Goal: Transaction & Acquisition: Purchase product/service

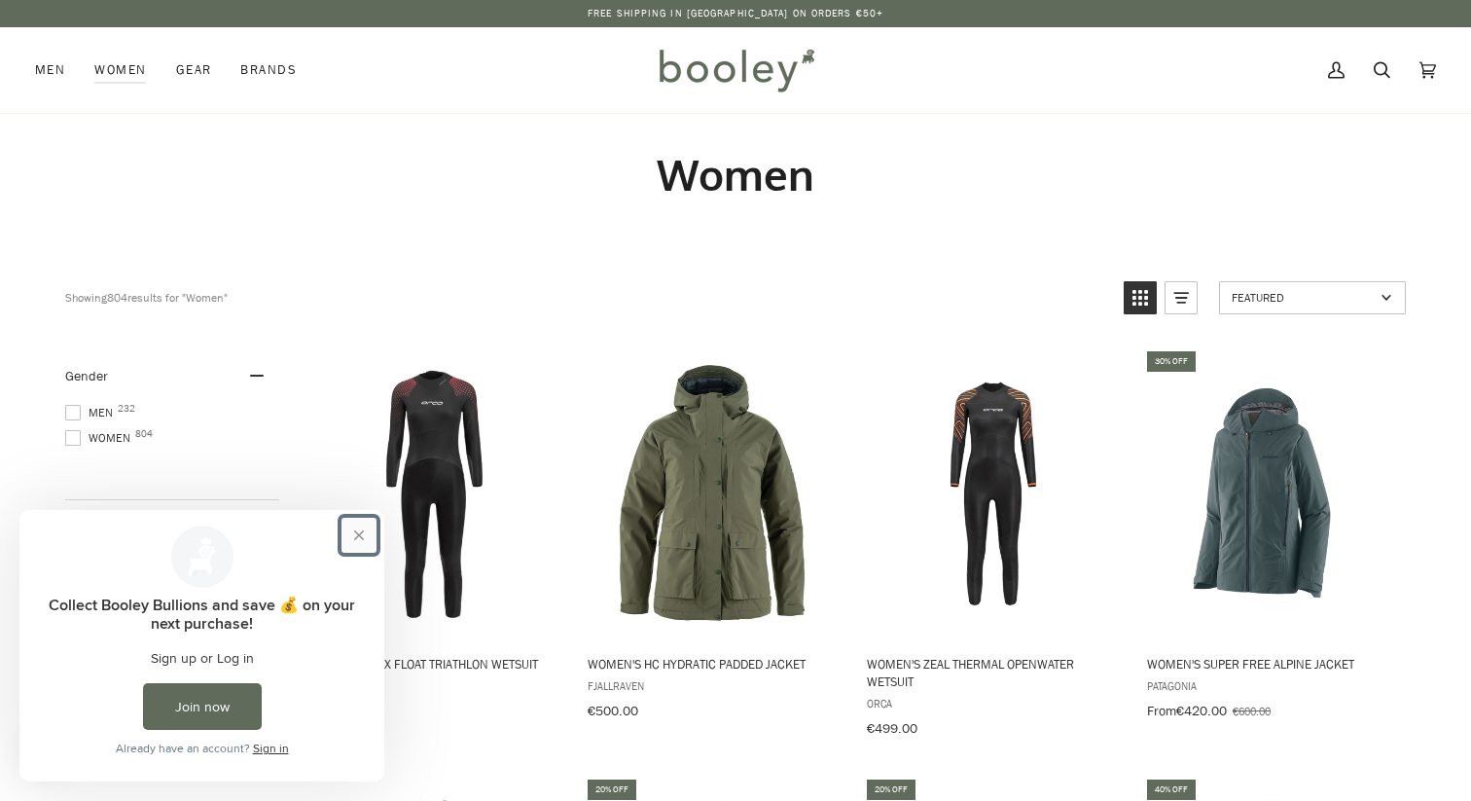
click at [359, 530] on button "Close prompt" at bounding box center [358, 534] width 35 height 35
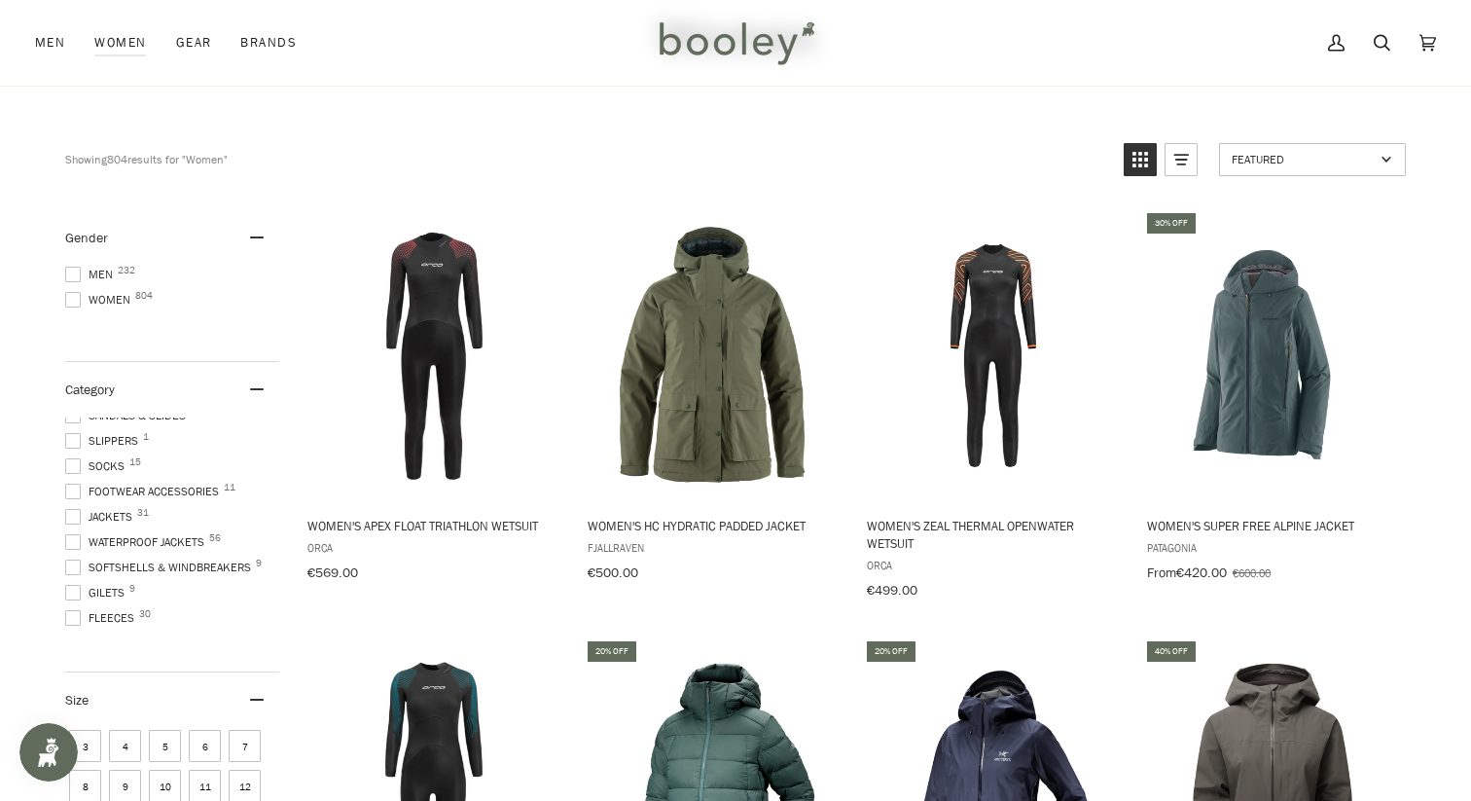
scroll to position [98, 0]
click at [115, 526] on span "Waterproof Jackets 56" at bounding box center [137, 530] width 145 height 18
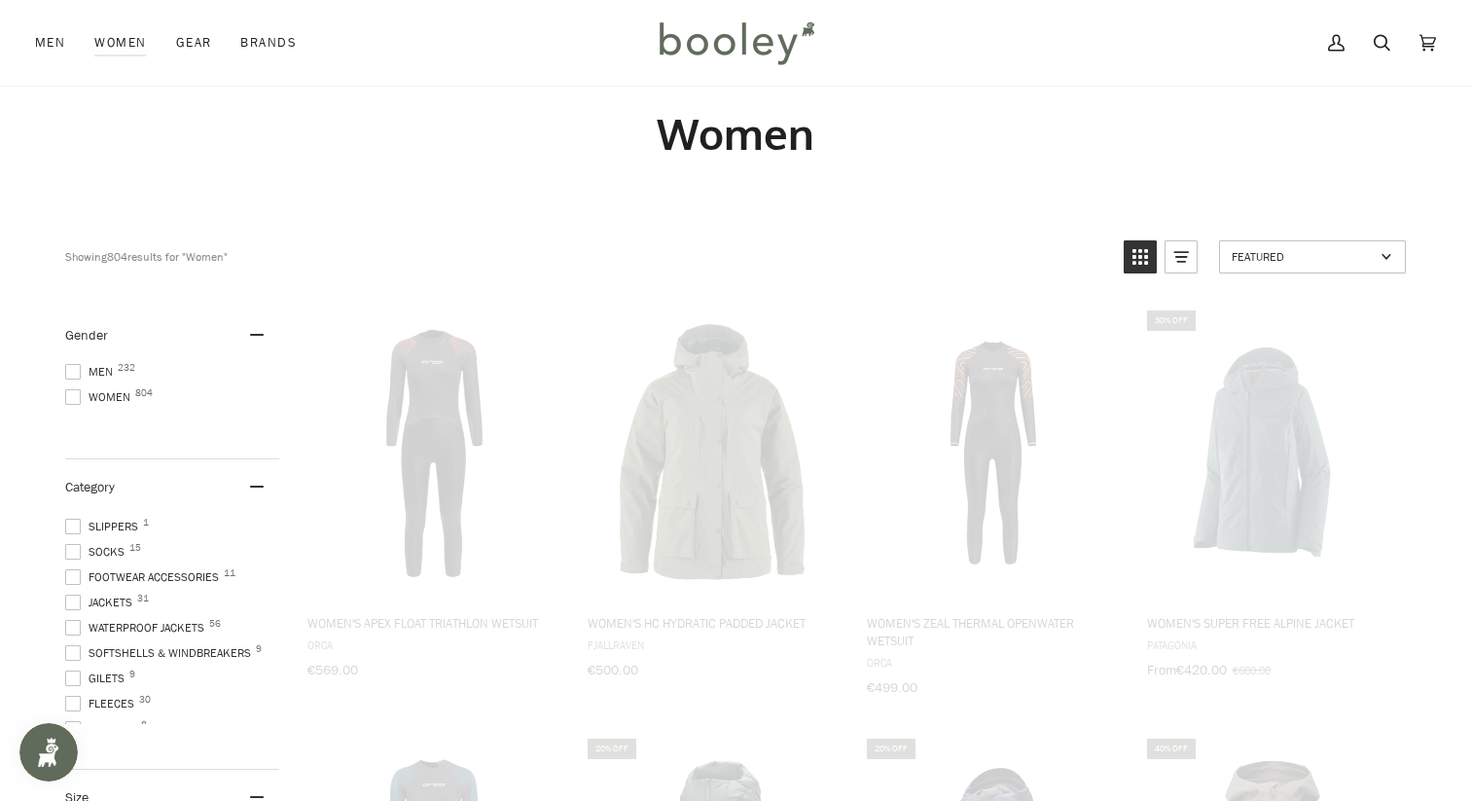
scroll to position [1, 0]
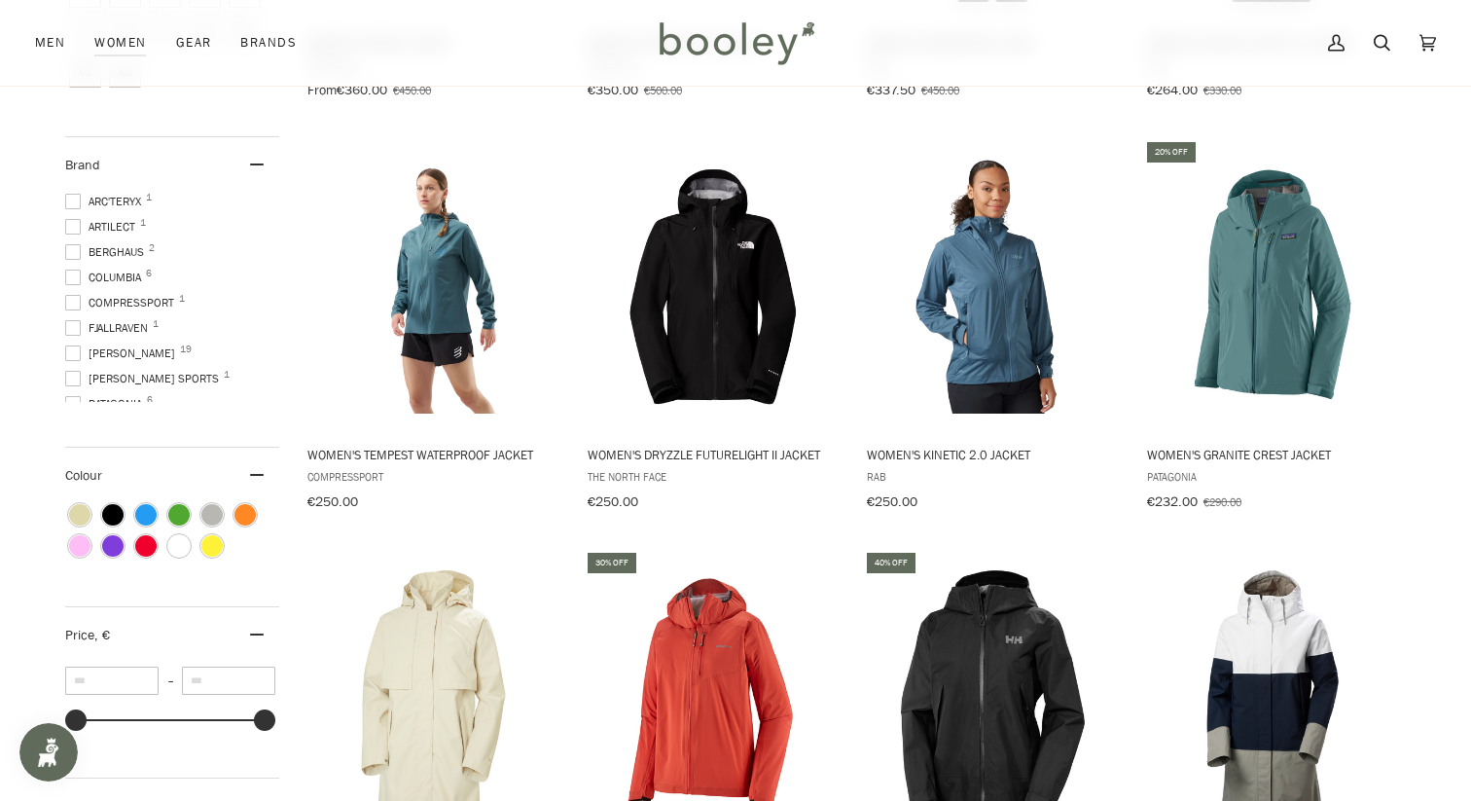
scroll to position [120, 0]
click at [126, 351] on span "The North Face 10" at bounding box center [123, 360] width 117 height 18
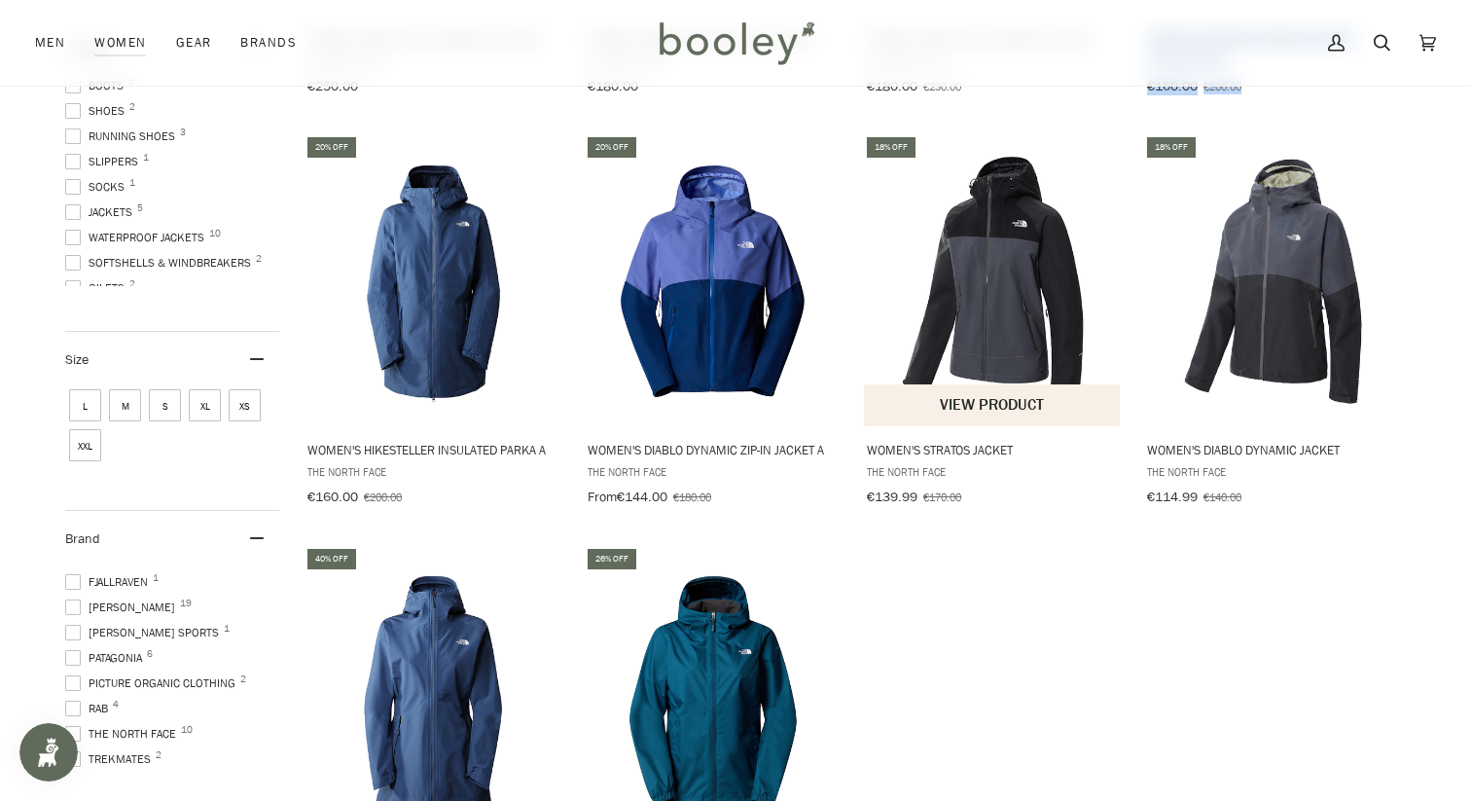
scroll to position [403, 0]
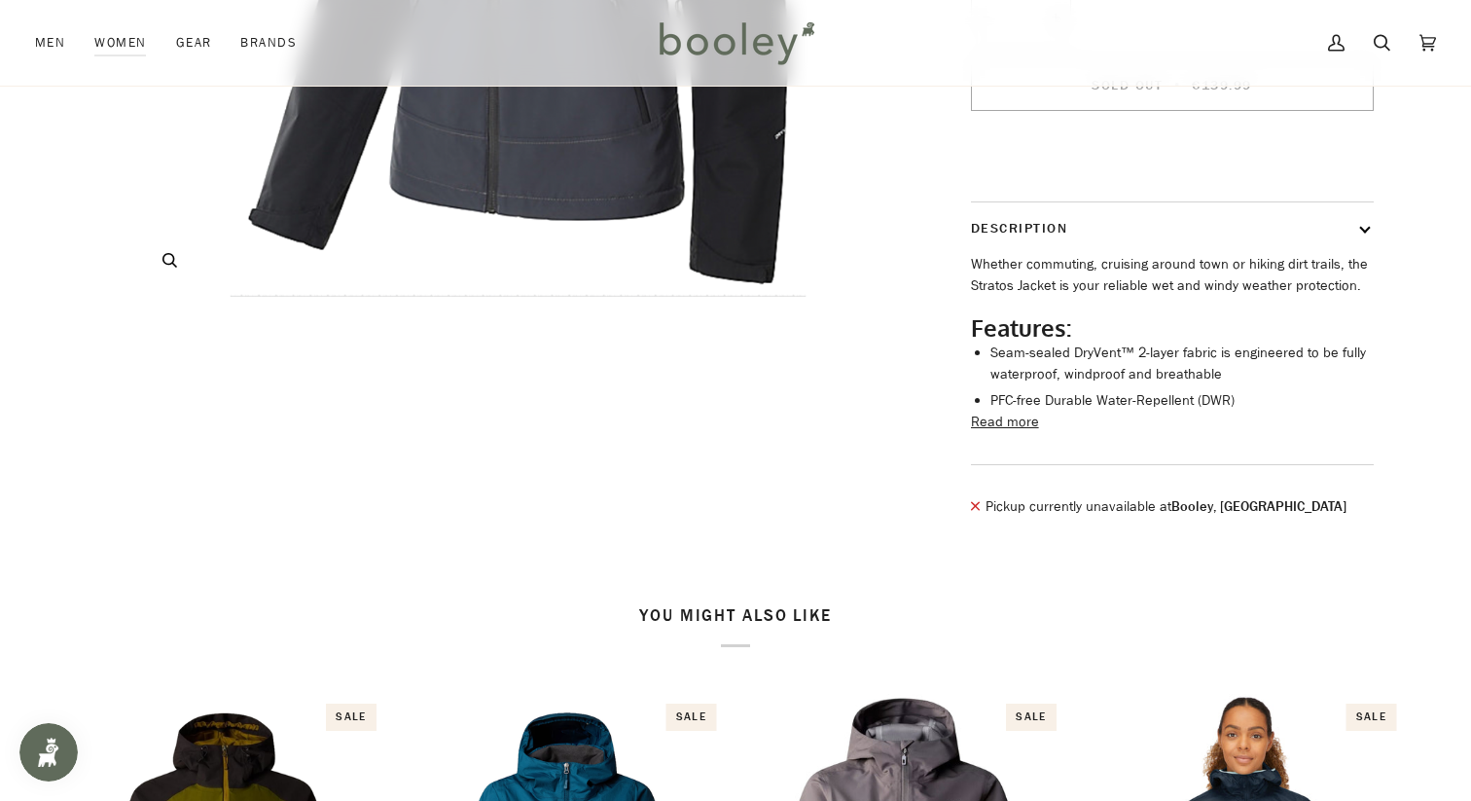
scroll to position [610, 0]
click at [996, 432] on button "Read more" at bounding box center [1005, 420] width 68 height 21
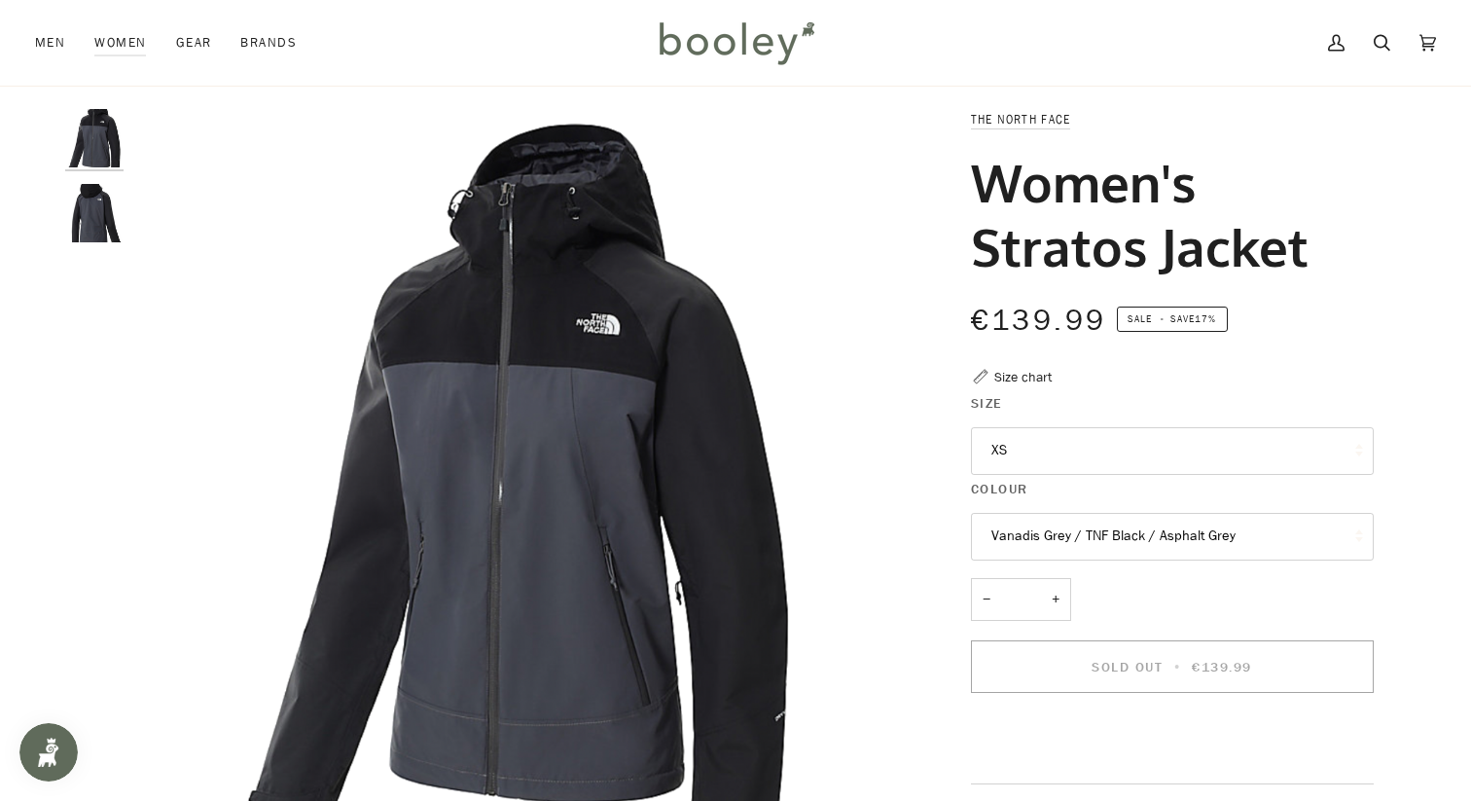
scroll to position [26, 0]
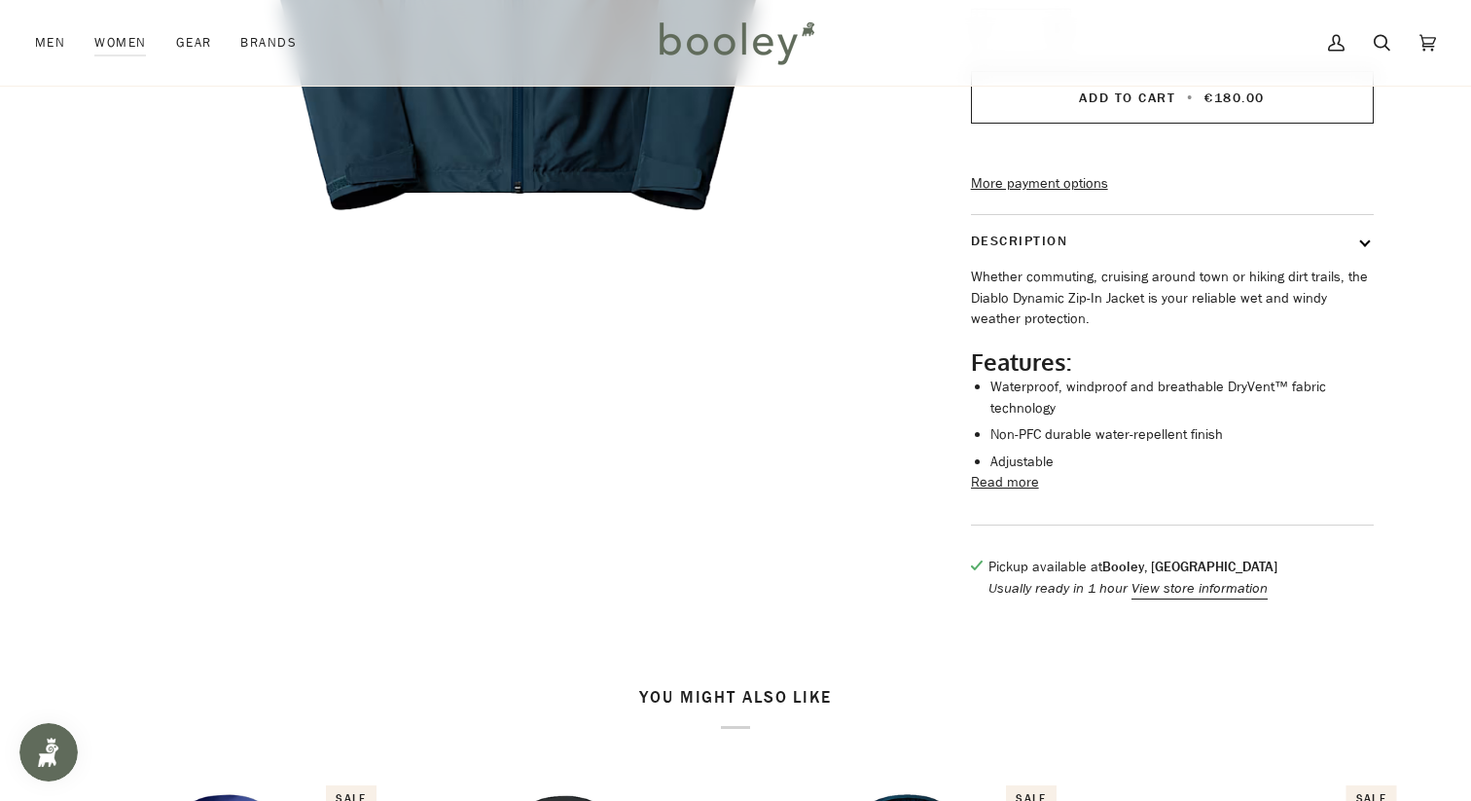
scroll to position [667, 0]
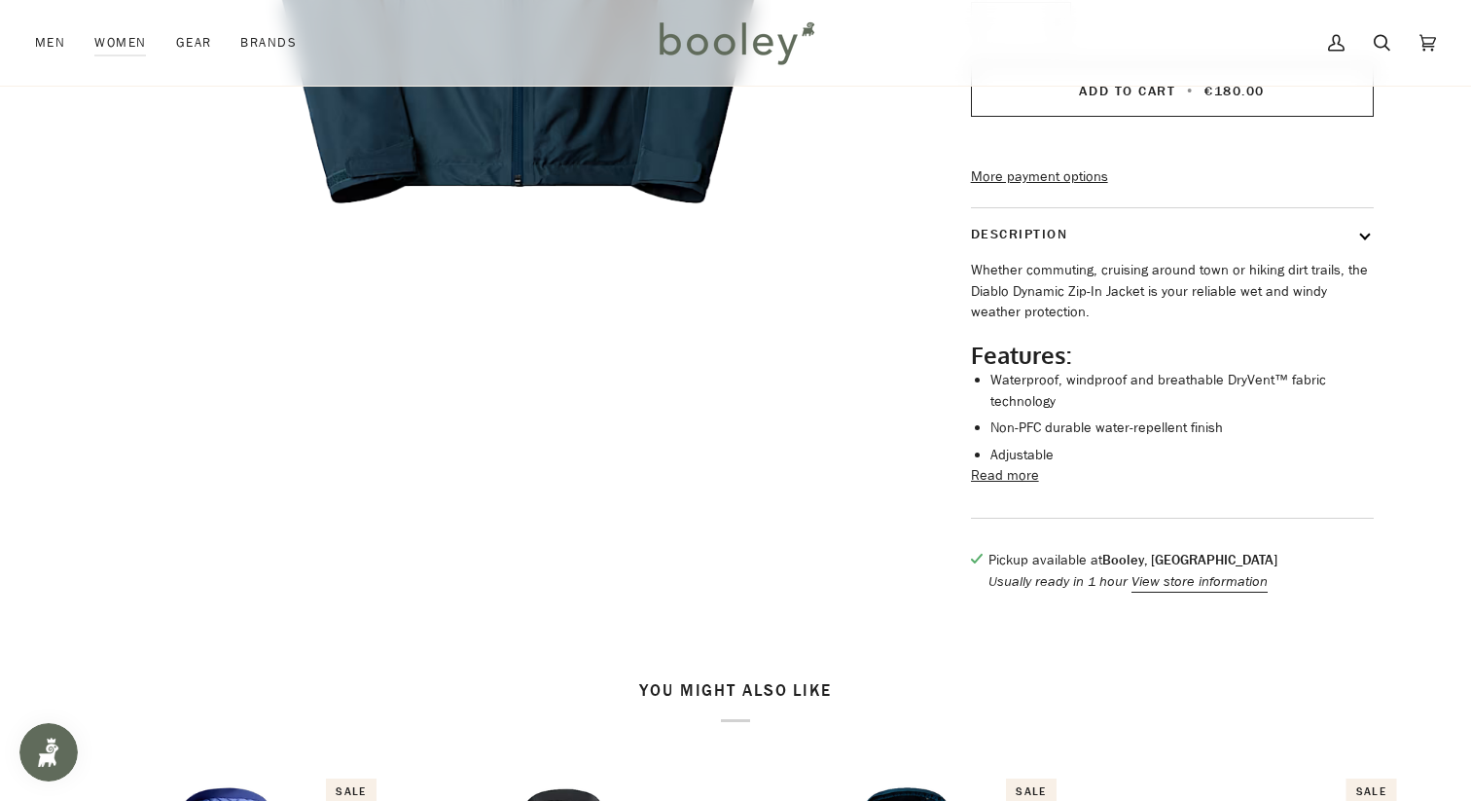
click at [1012, 486] on button "Read more" at bounding box center [1005, 475] width 68 height 21
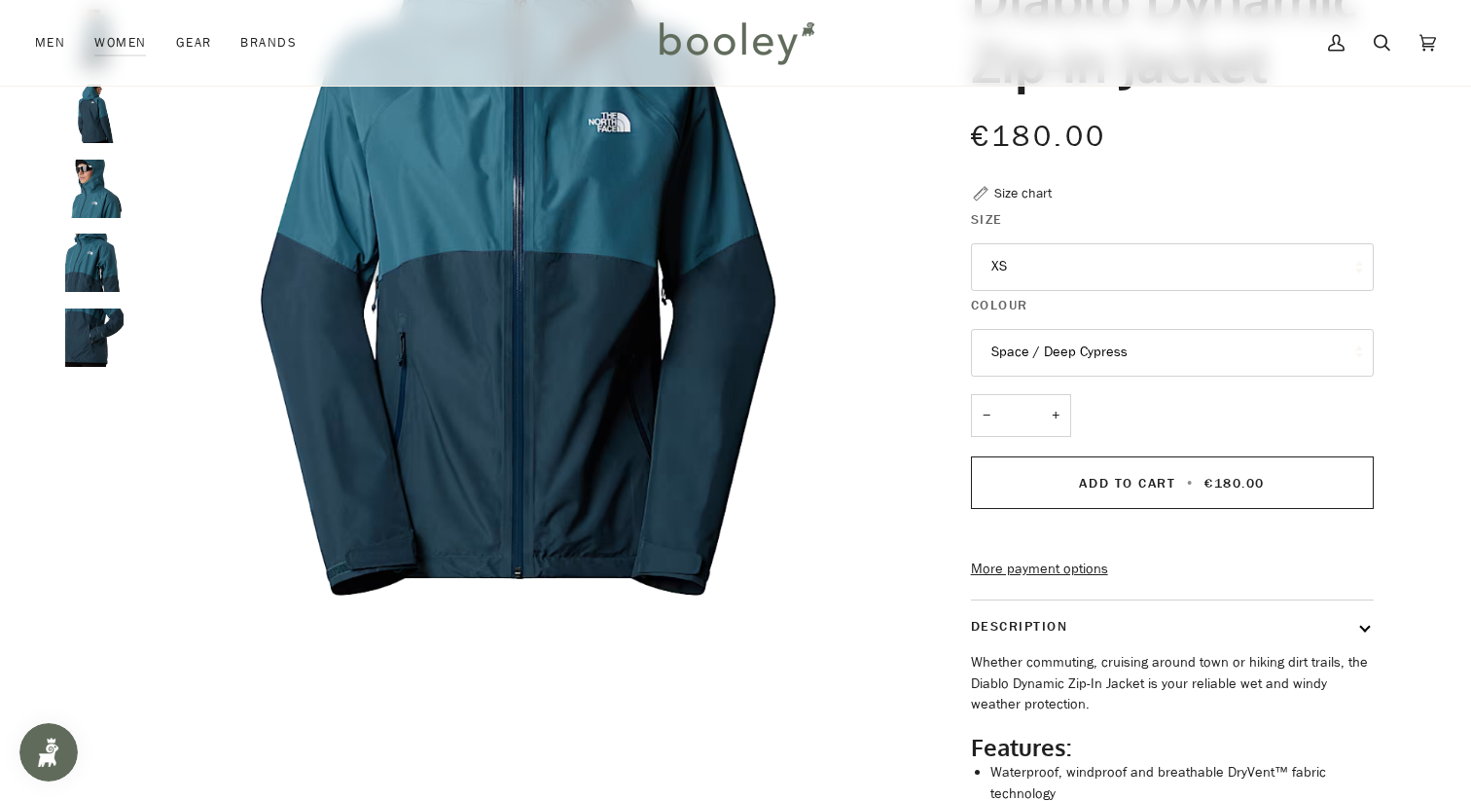
scroll to position [0, 0]
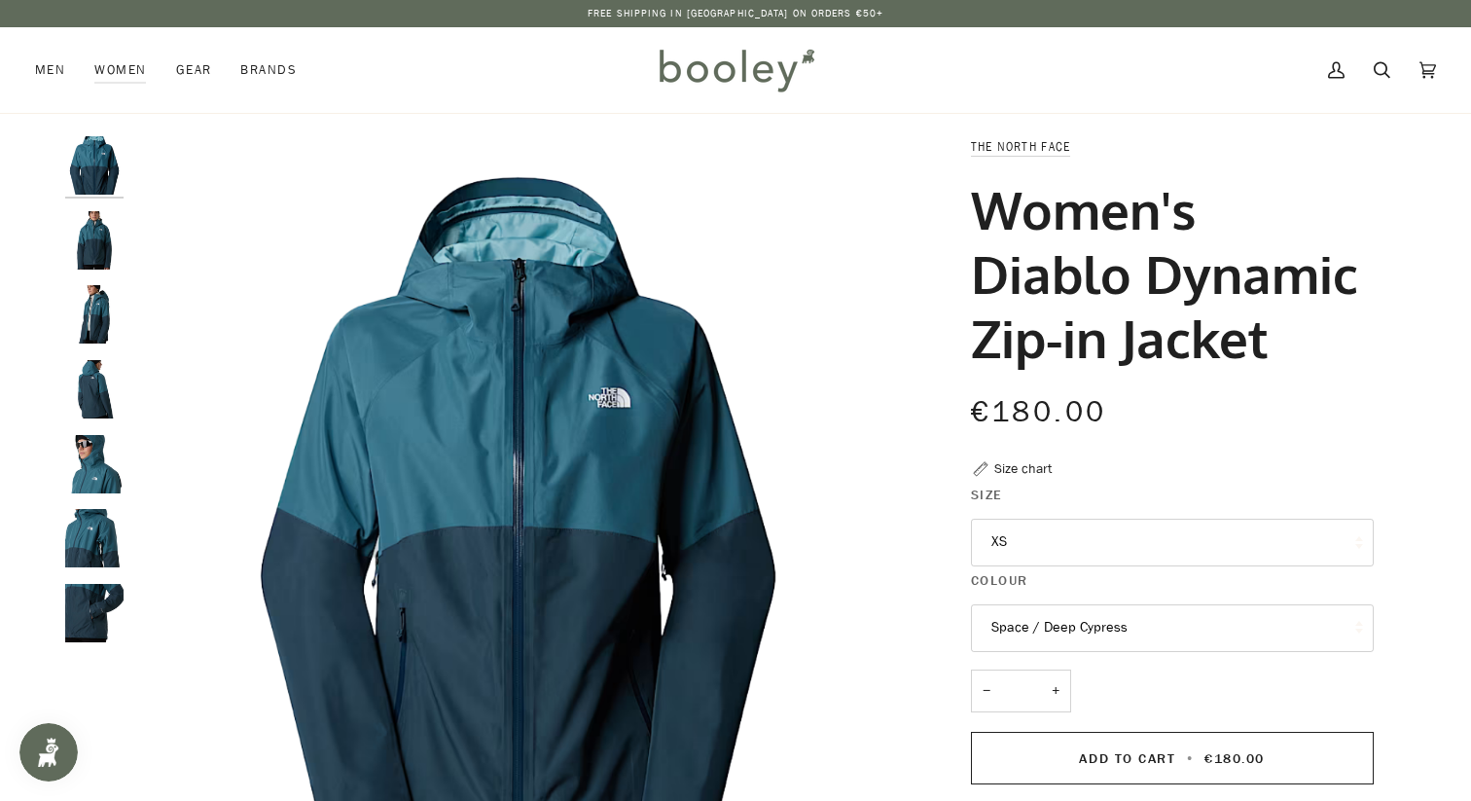
click at [90, 238] on img "The North Face Women's Diablo Dynamic Zip-in Jacket Space / Deep Cypress - Bool…" at bounding box center [94, 240] width 58 height 58
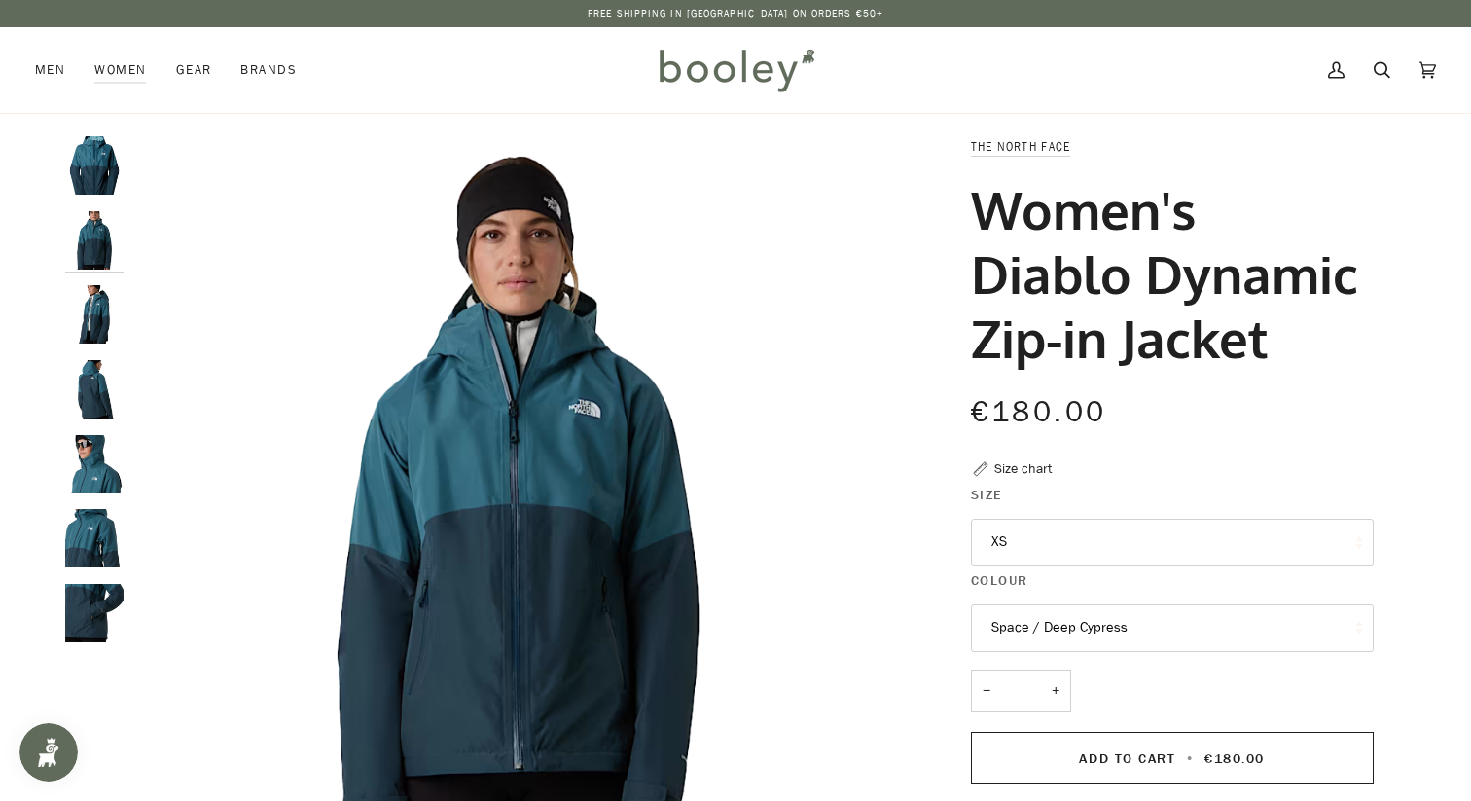
click at [88, 309] on img "The North Face Women's Diablo Dynamic Zip-in Jacket Space / Deep Cypress - Bool…" at bounding box center [94, 314] width 58 height 58
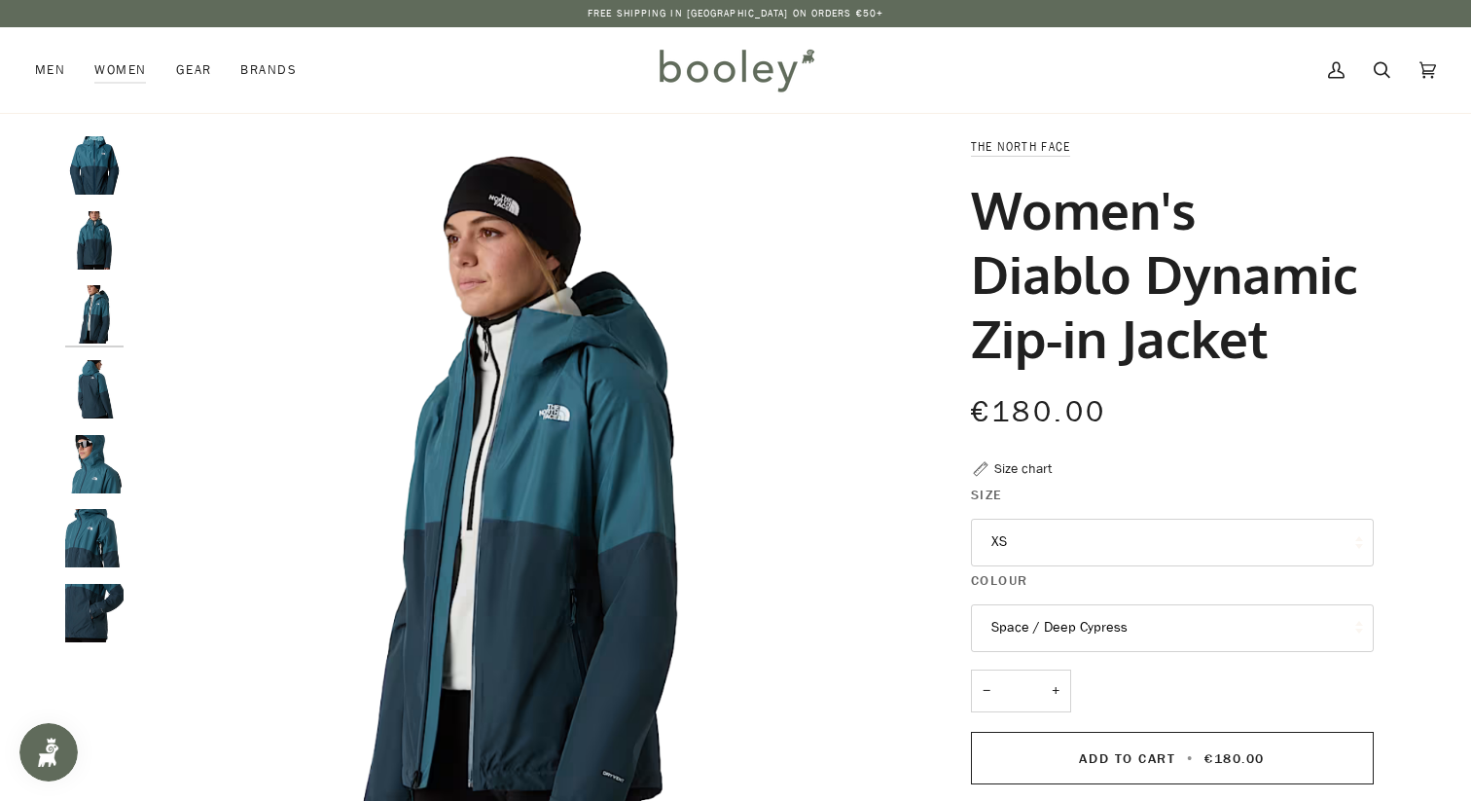
click at [90, 388] on img "The North Face Women's Diablo Dynamic Zip-in Jacket Space / Deep Cypress - Bool…" at bounding box center [94, 389] width 58 height 58
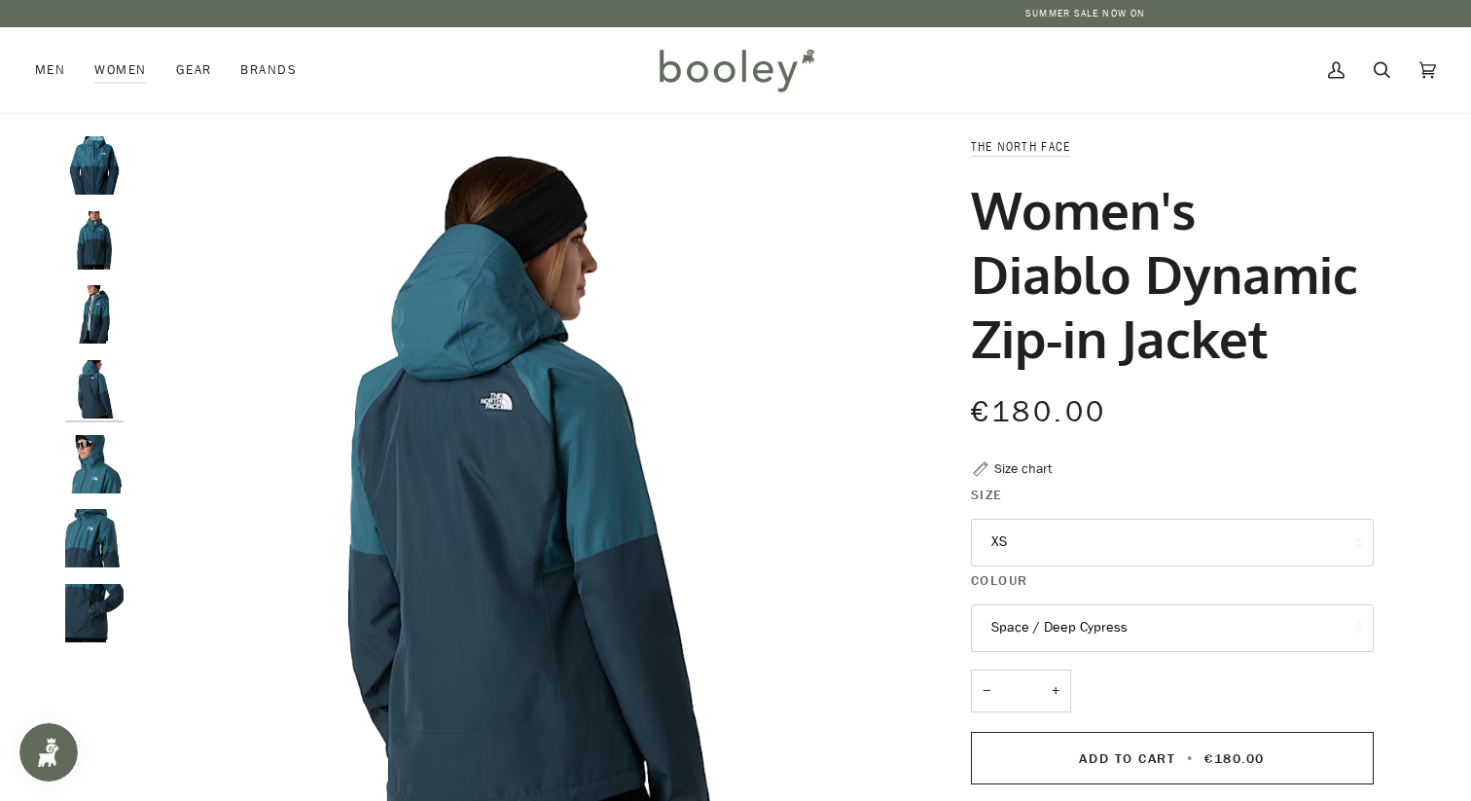
click at [95, 454] on img "The North Face Women's Diablo Dynamic Zip-in Jacket Space / Deep Cypress - Bool…" at bounding box center [94, 464] width 58 height 58
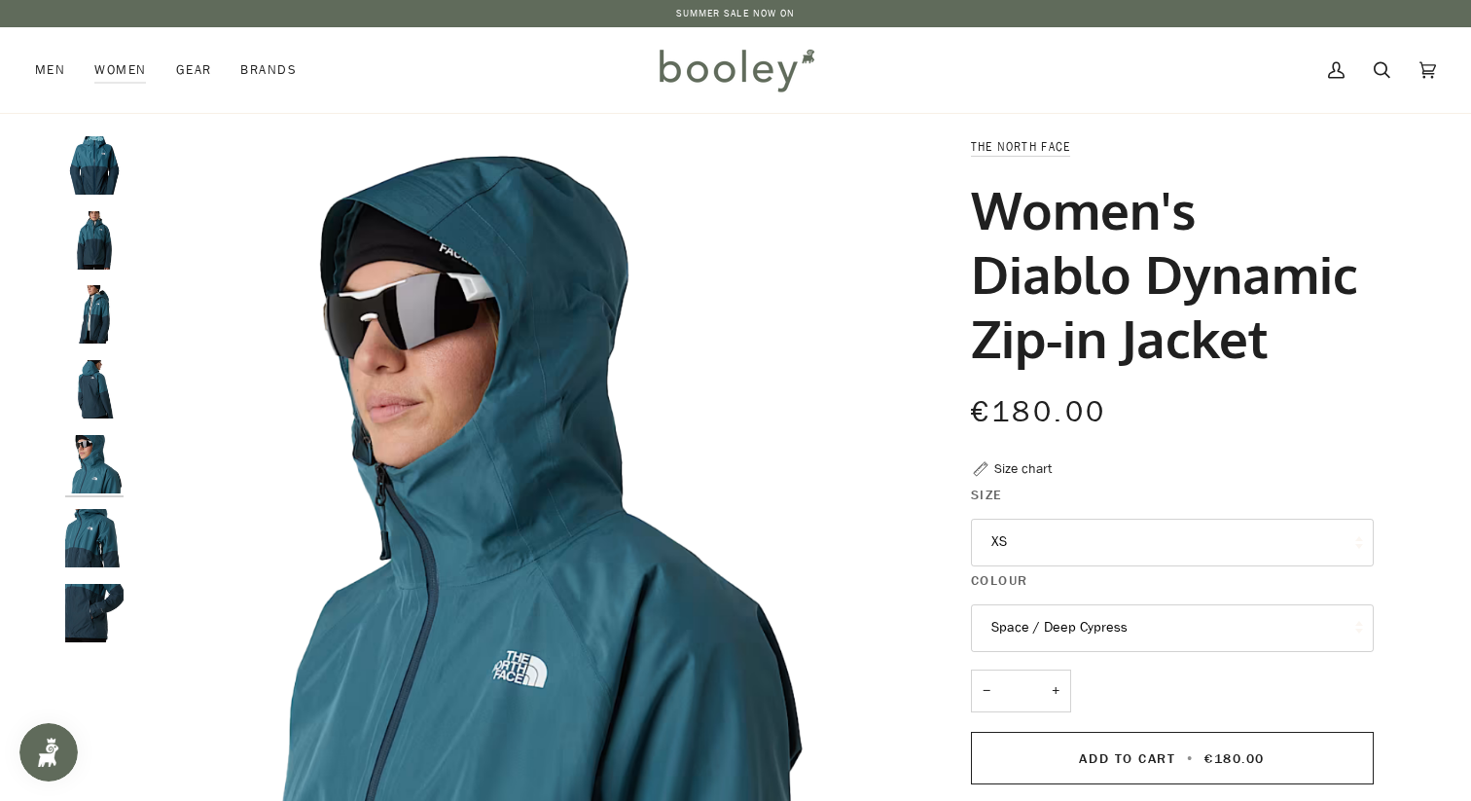
click at [89, 522] on img "The North Face Women's Diablo Dynamic Zip-in Jacket Space / Deep Cypress - Bool…" at bounding box center [94, 538] width 58 height 58
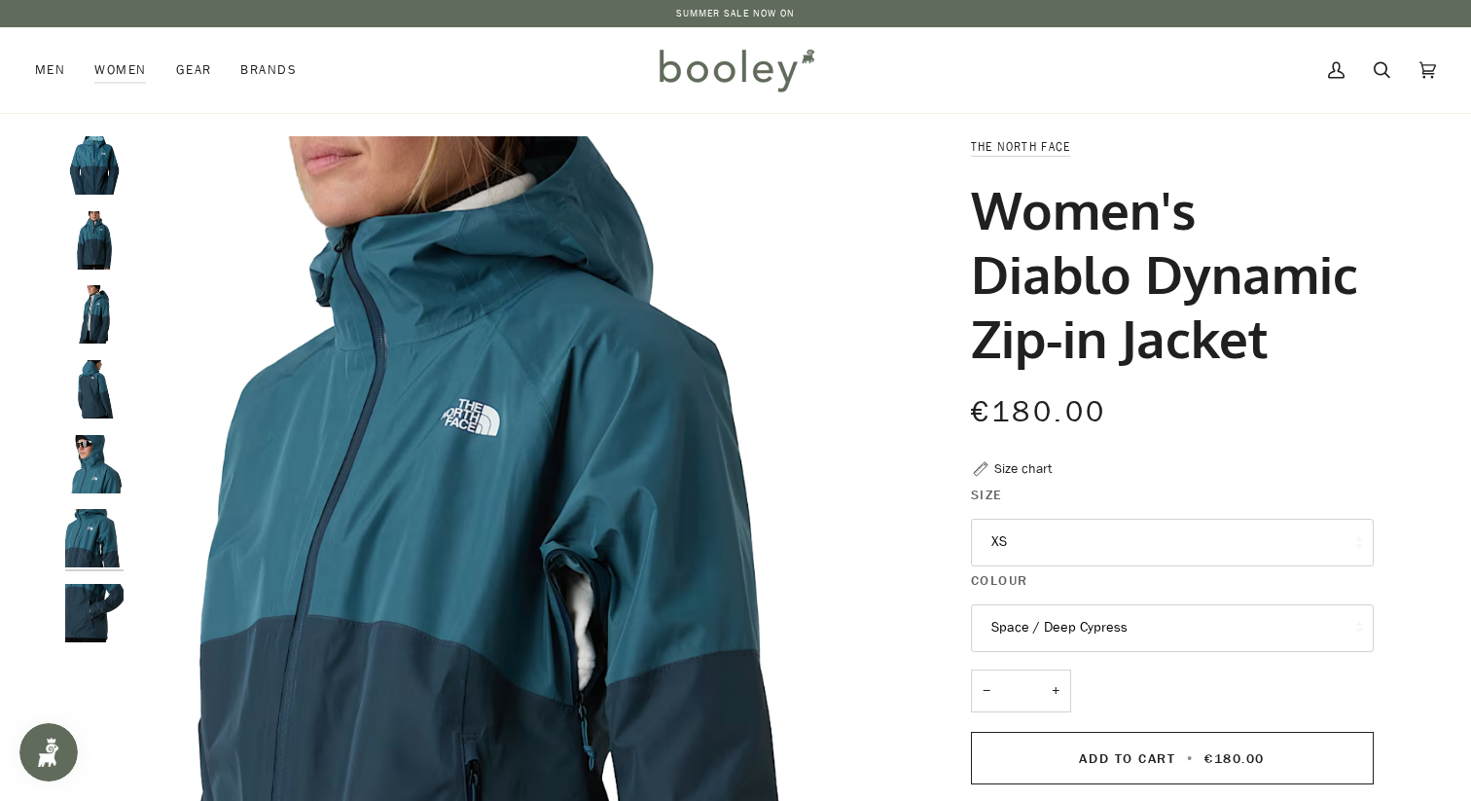
drag, startPoint x: 975, startPoint y: 209, endPoint x: 1270, endPoint y: 330, distance: 319.4
click at [1270, 330] on h1 "Women's Diablo Dynamic Zip-in Jacket" at bounding box center [1165, 273] width 388 height 193
copy h1 "Women's Diablo Dynamic Zip-in Jacket"
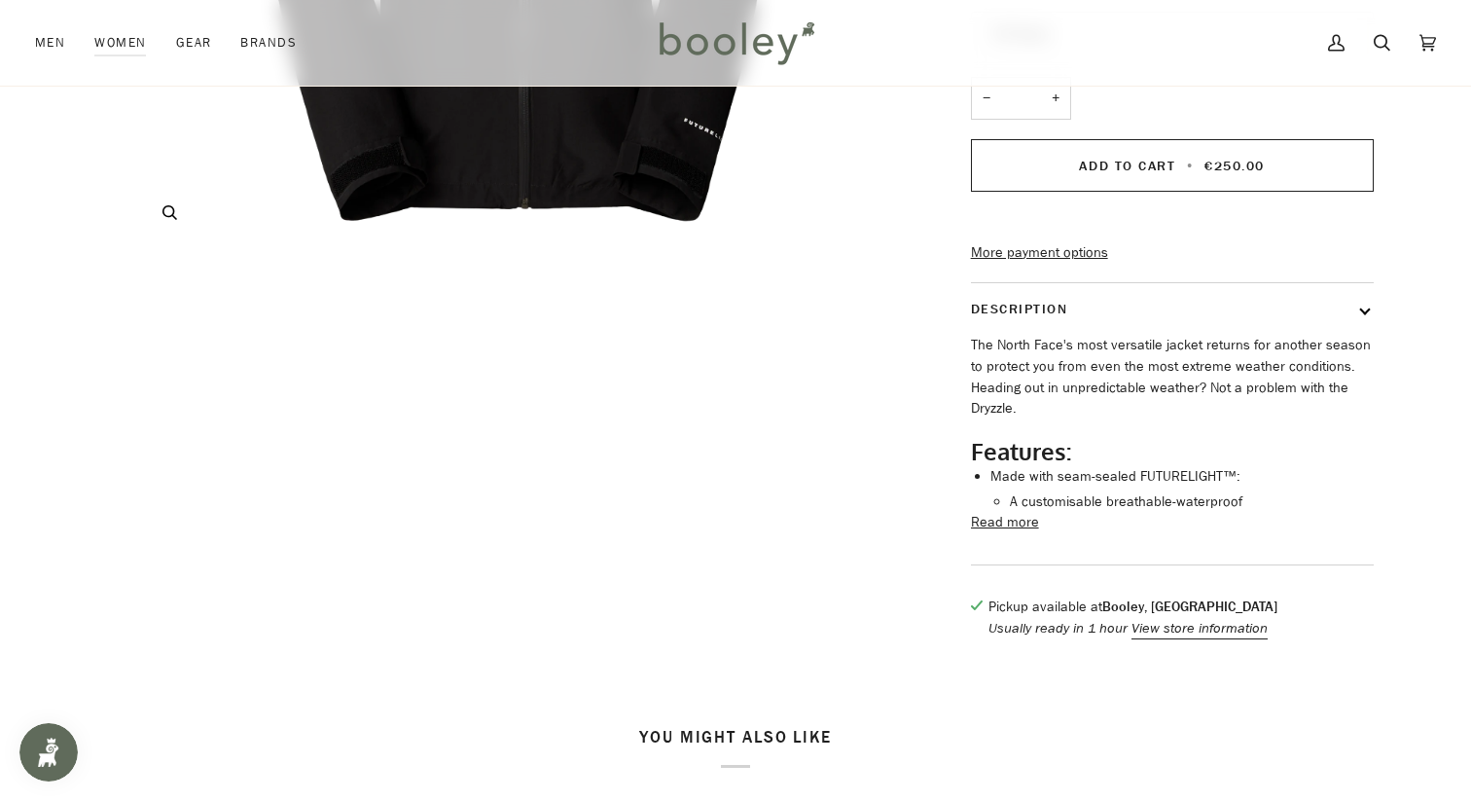
scroll to position [660, 0]
click at [998, 530] on button "Read more" at bounding box center [1005, 519] width 68 height 21
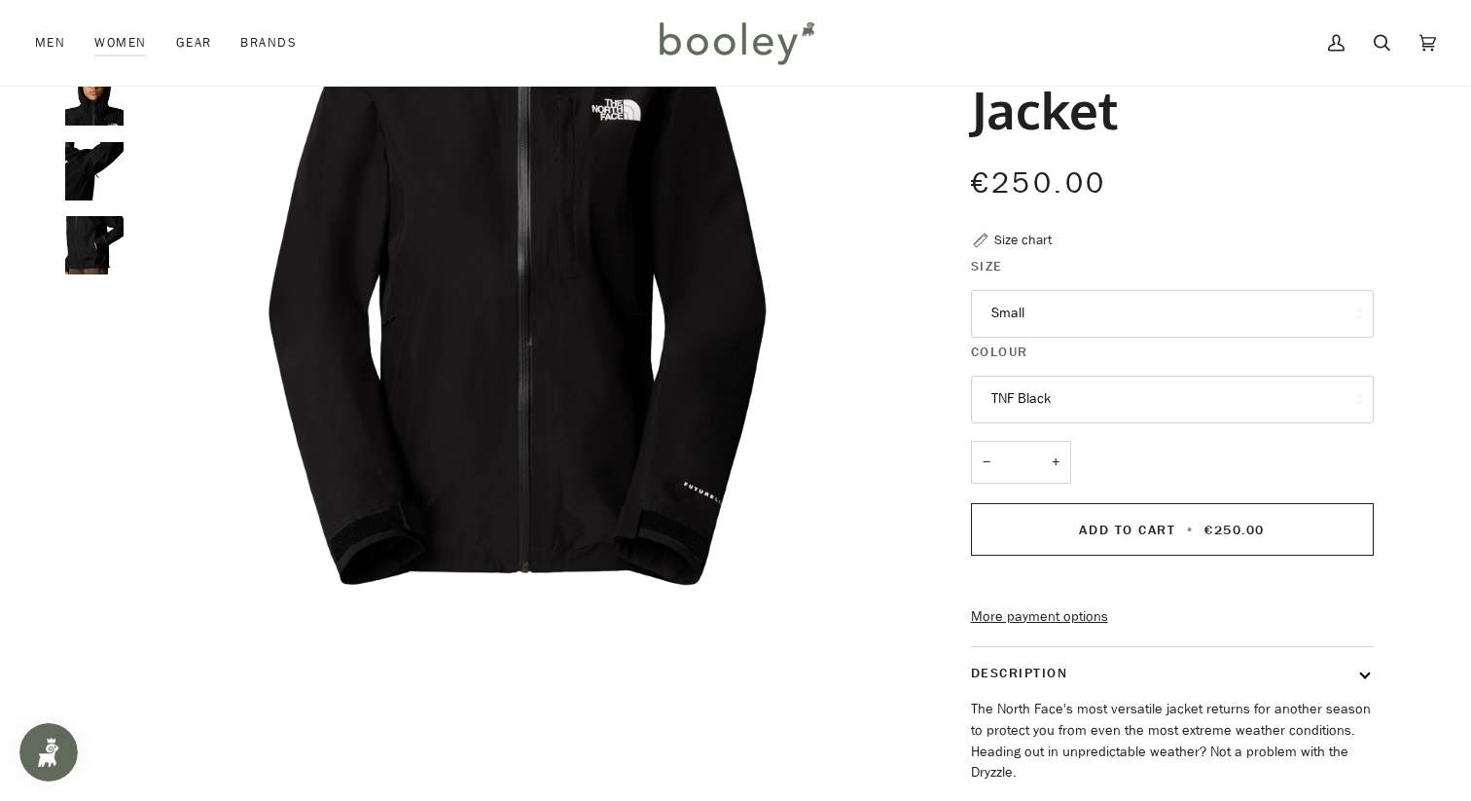
scroll to position [0, 0]
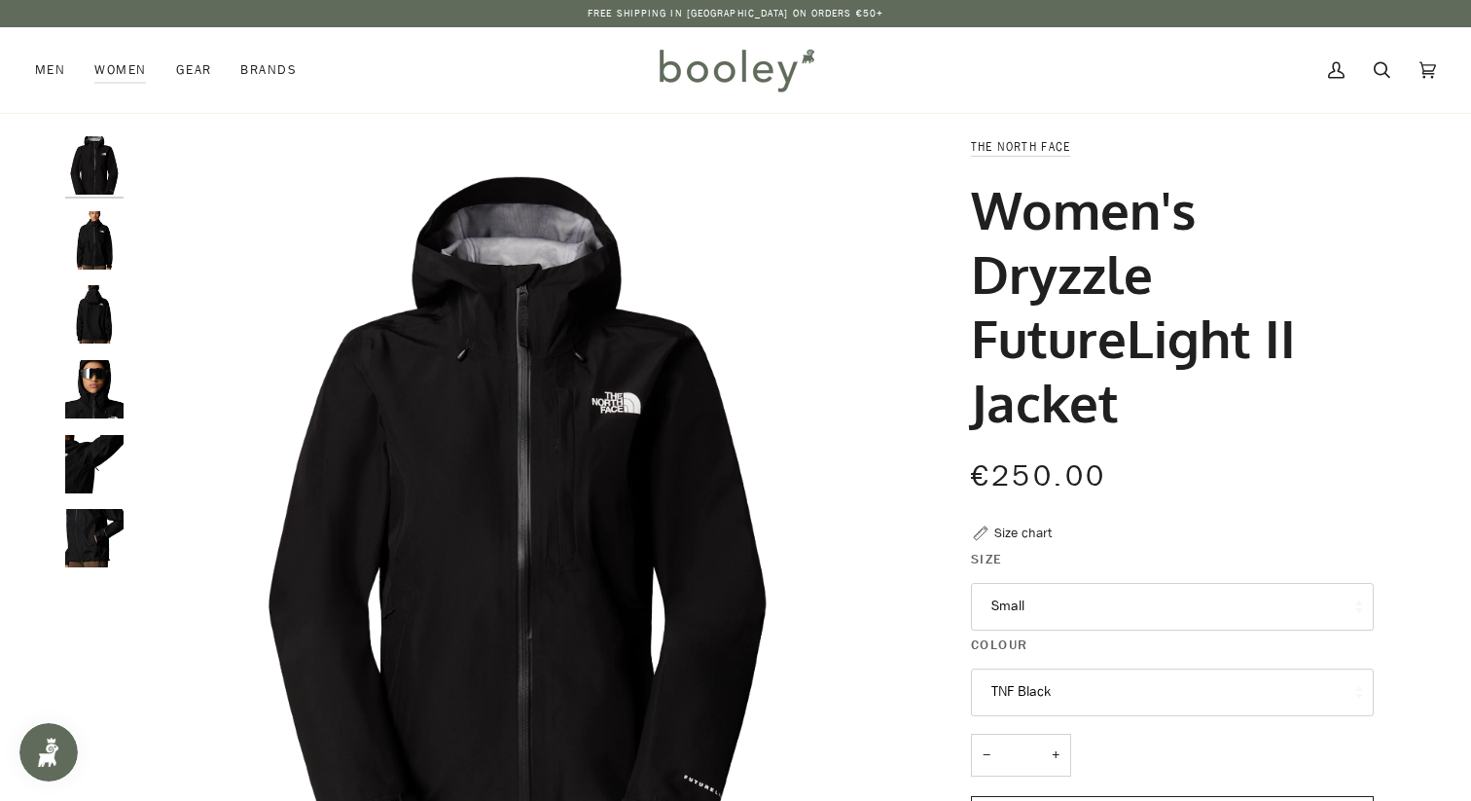
drag, startPoint x: 975, startPoint y: 209, endPoint x: 1132, endPoint y: 395, distance: 243.6
click at [1132, 395] on h1 "Women's Dryzzle FutureLight II Jacket" at bounding box center [1165, 306] width 388 height 258
copy h1 "Women's Dryzzle FutureLight II Jacket"
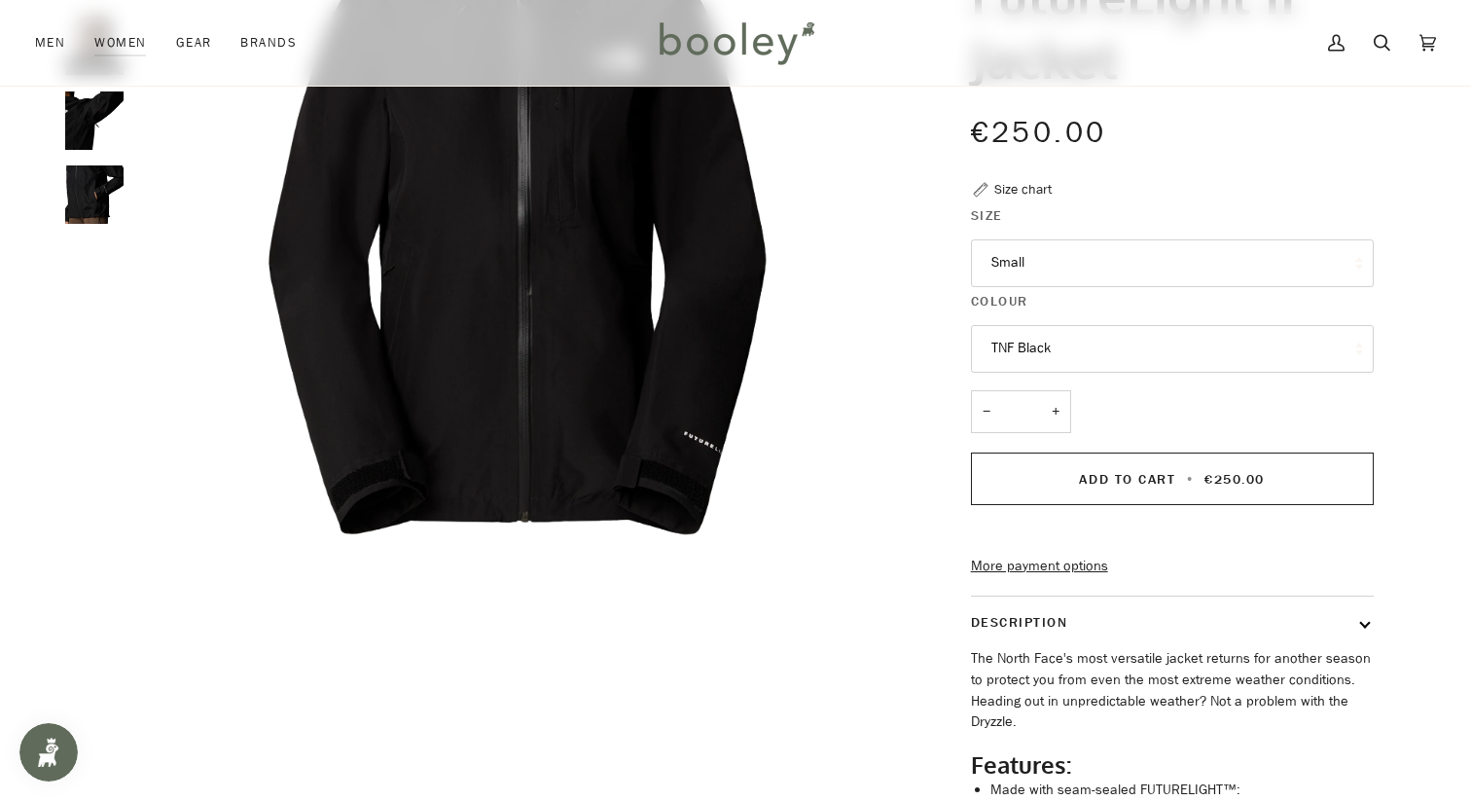
scroll to position [344, 0]
click at [1046, 263] on button "Small" at bounding box center [1172, 262] width 403 height 48
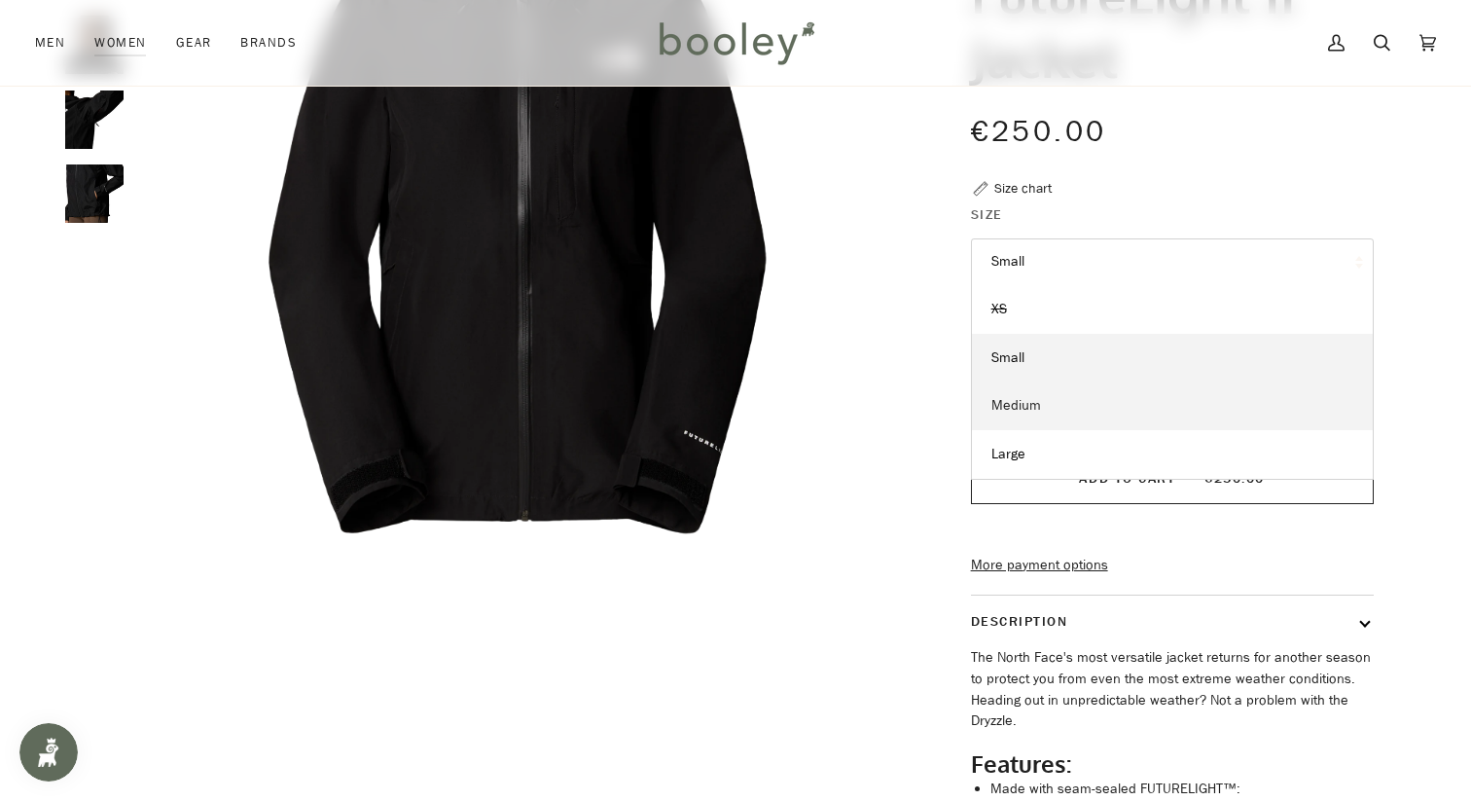
click at [1040, 400] on link "Medium" at bounding box center [1172, 405] width 401 height 49
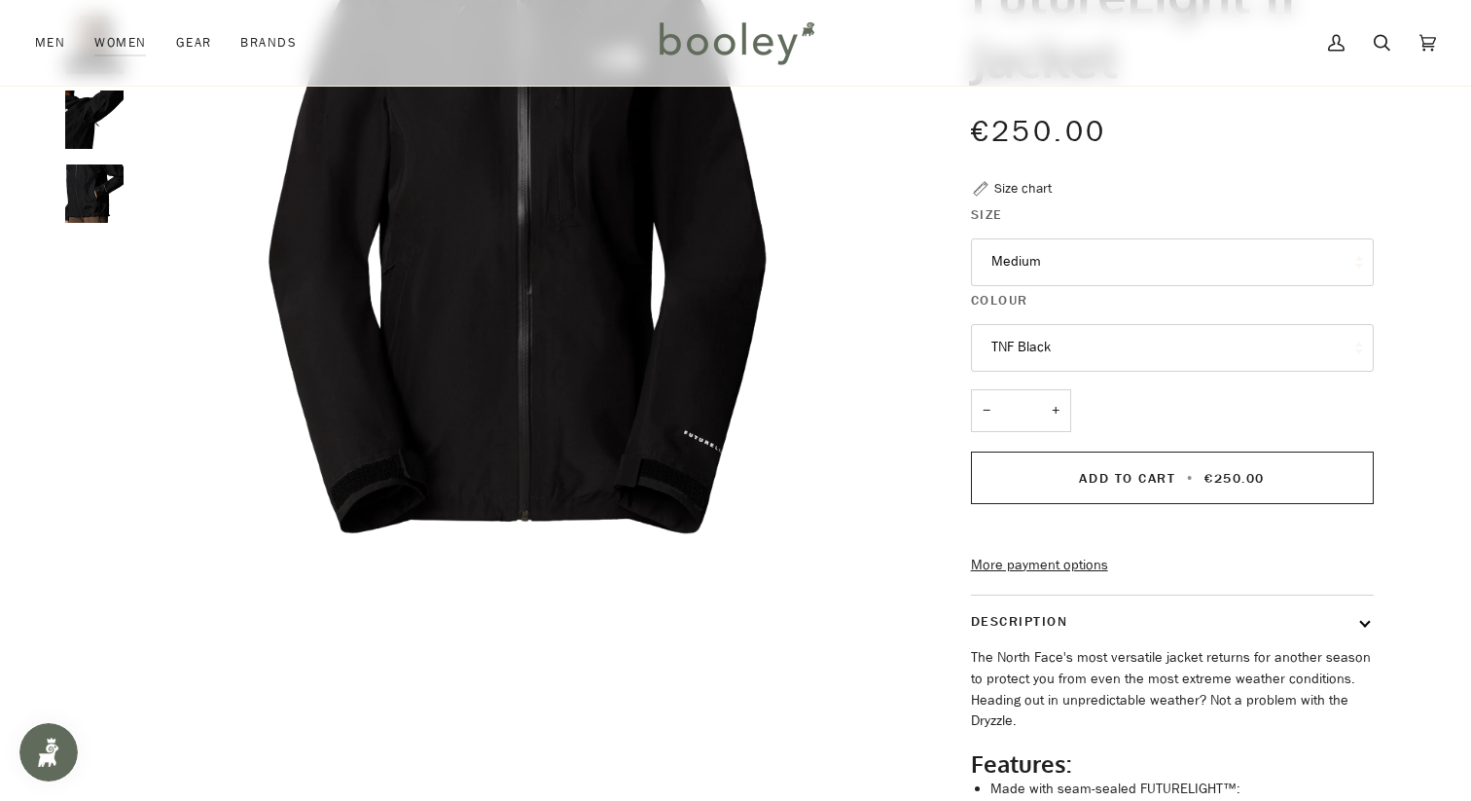
click at [1032, 354] on button "TNF Black" at bounding box center [1172, 348] width 403 height 48
click at [906, 391] on div "The North Face Women's Dryzzle FutureLight II Jacket €250.00 Sale • Save Size c…" at bounding box center [1154, 723] width 503 height 1862
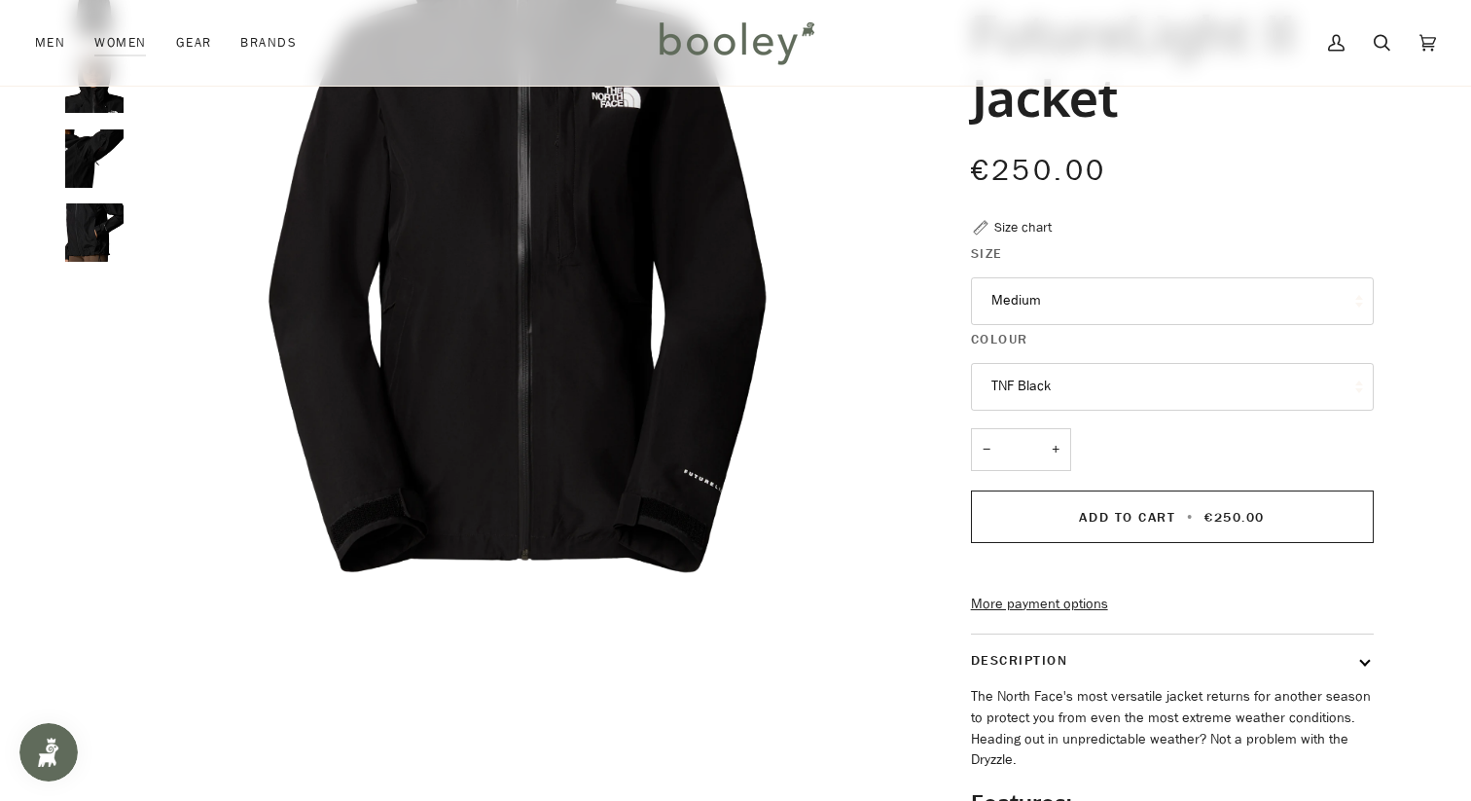
scroll to position [257, 0]
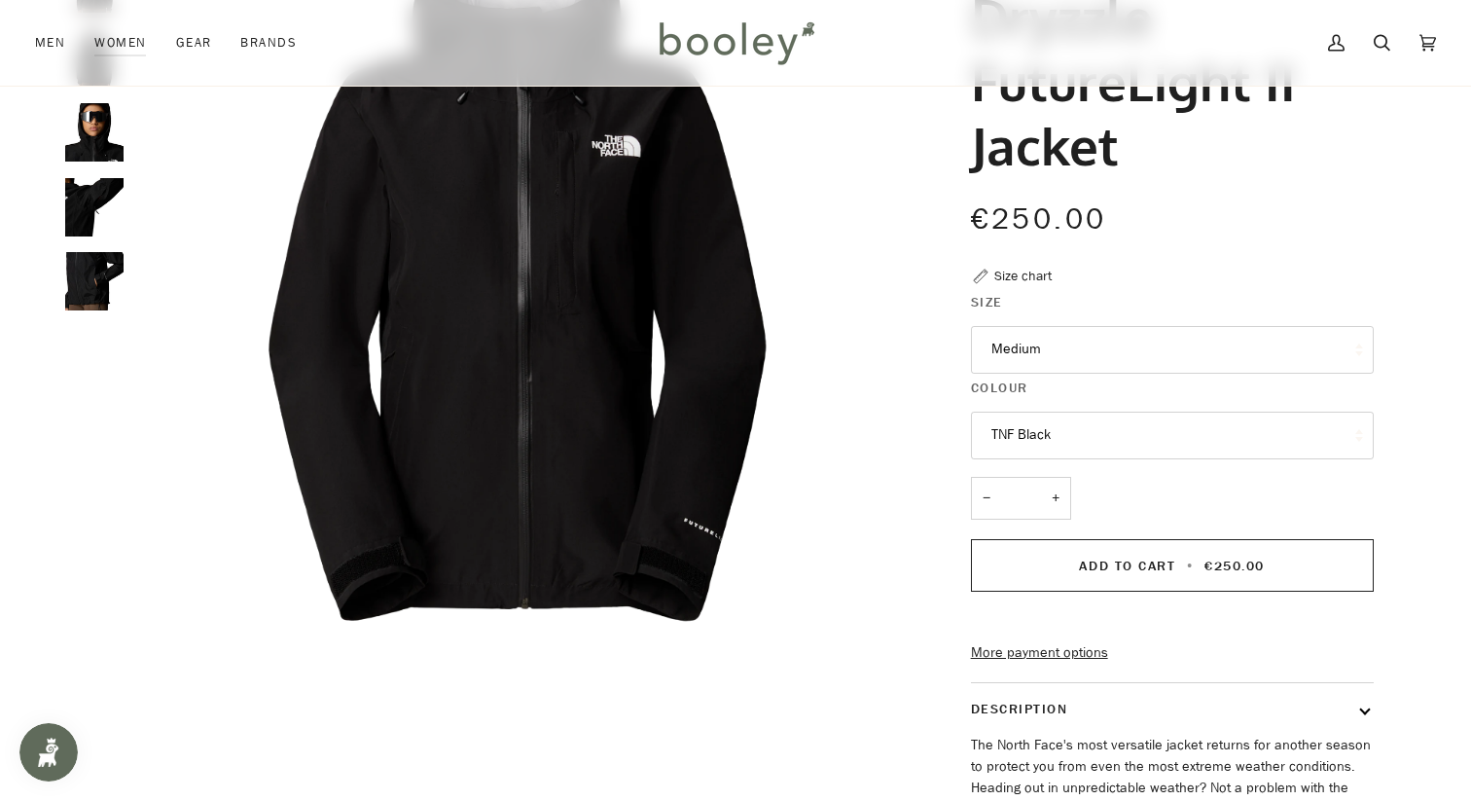
click at [98, 209] on img "The North Face Women's Dryzzle FutureLight II Jacket TNF Black - Booley Galway" at bounding box center [94, 207] width 58 height 58
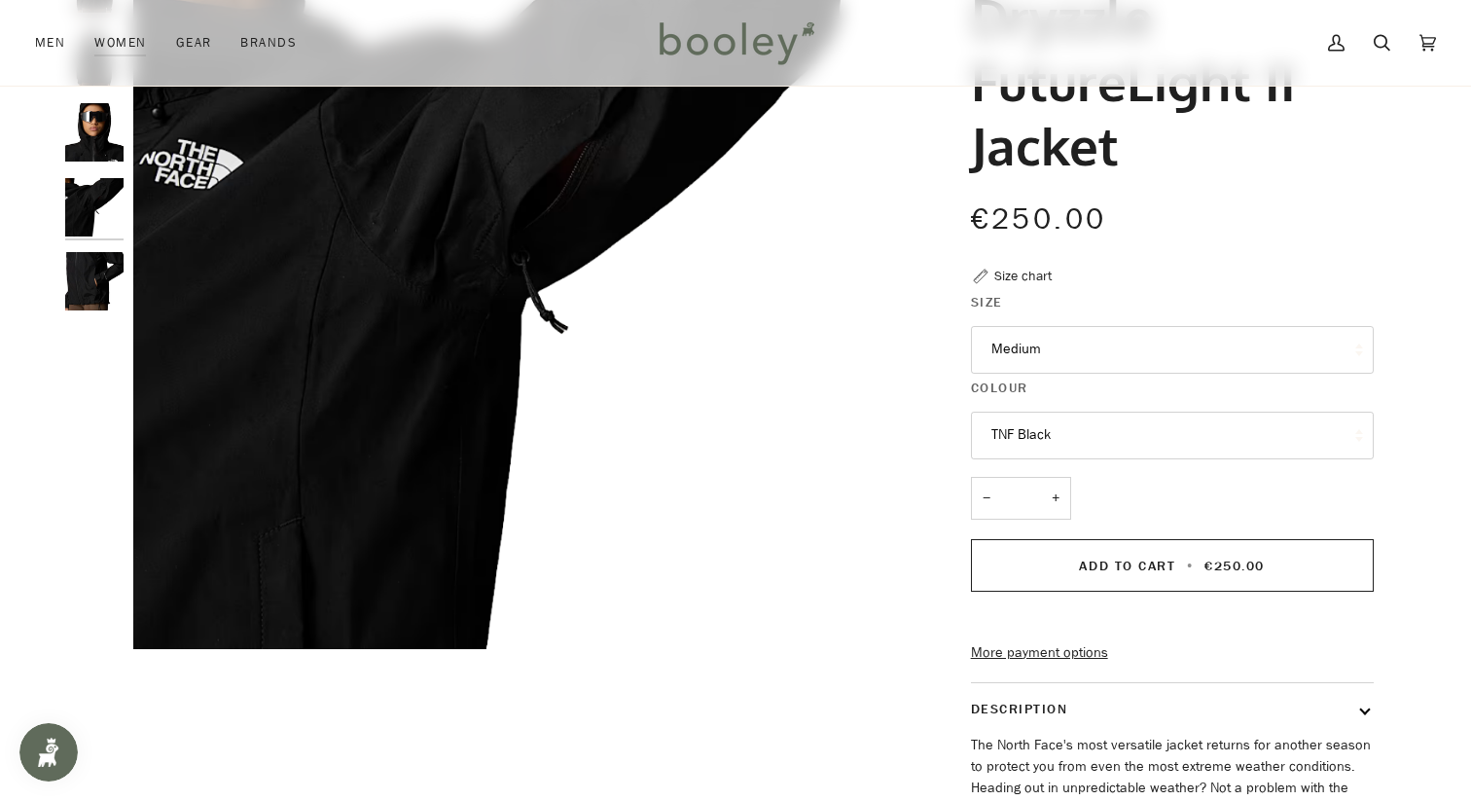
click at [98, 280] on img "The North Face Women's Dryzzle FutureLight II Jacket TNF Black - Booley Galway" at bounding box center [94, 281] width 58 height 58
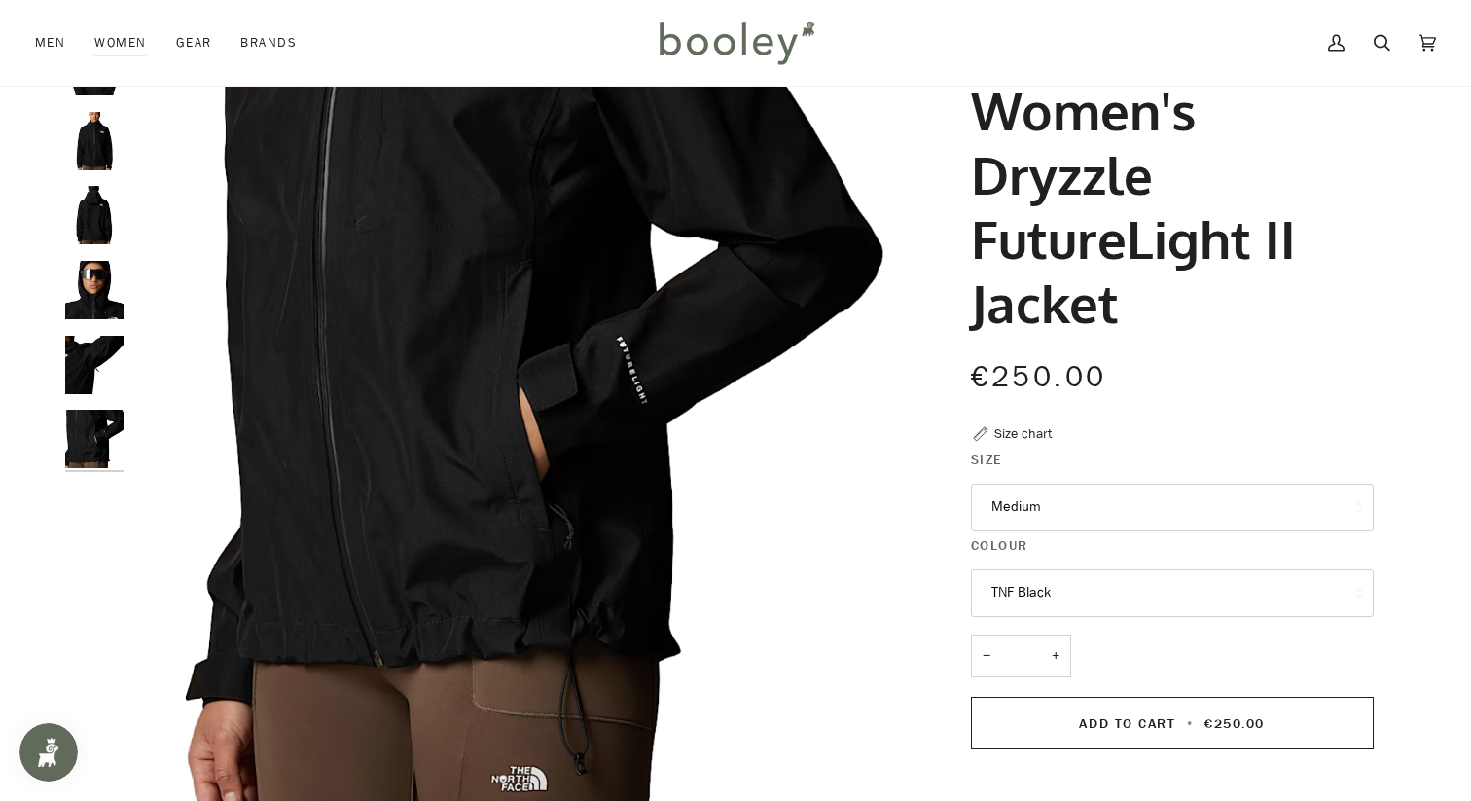
scroll to position [0, 0]
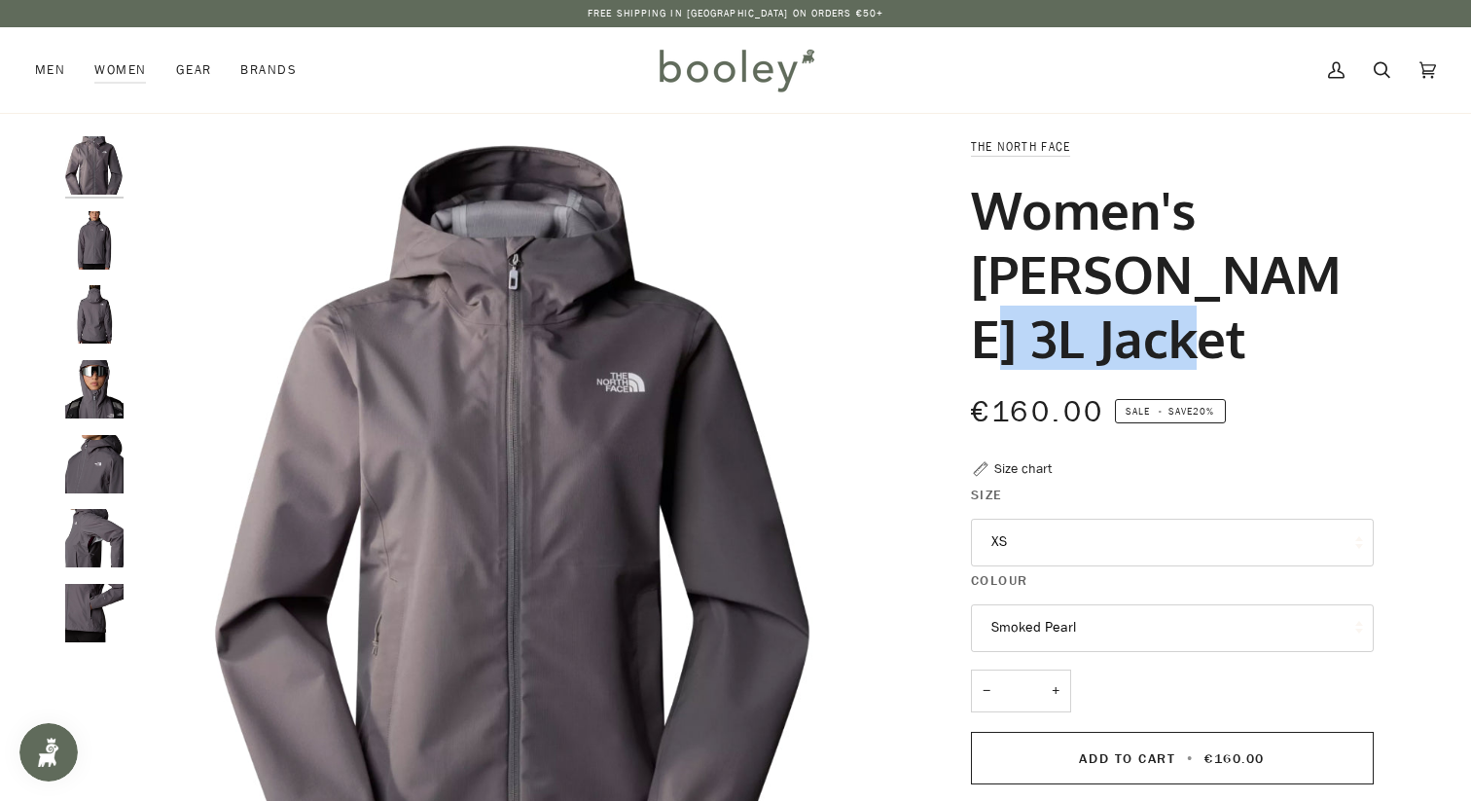
drag, startPoint x: 964, startPoint y: 234, endPoint x: 1019, endPoint y: 250, distance: 57.6
click at [1020, 250] on div "The North Face Women's [PERSON_NAME] 3L Jacket €160.00 Sale • Save 20% Size cha…" at bounding box center [1155, 680] width 438 height 1088
click at [982, 202] on h1 "Women's [PERSON_NAME] 3L Jacket" at bounding box center [1165, 273] width 388 height 193
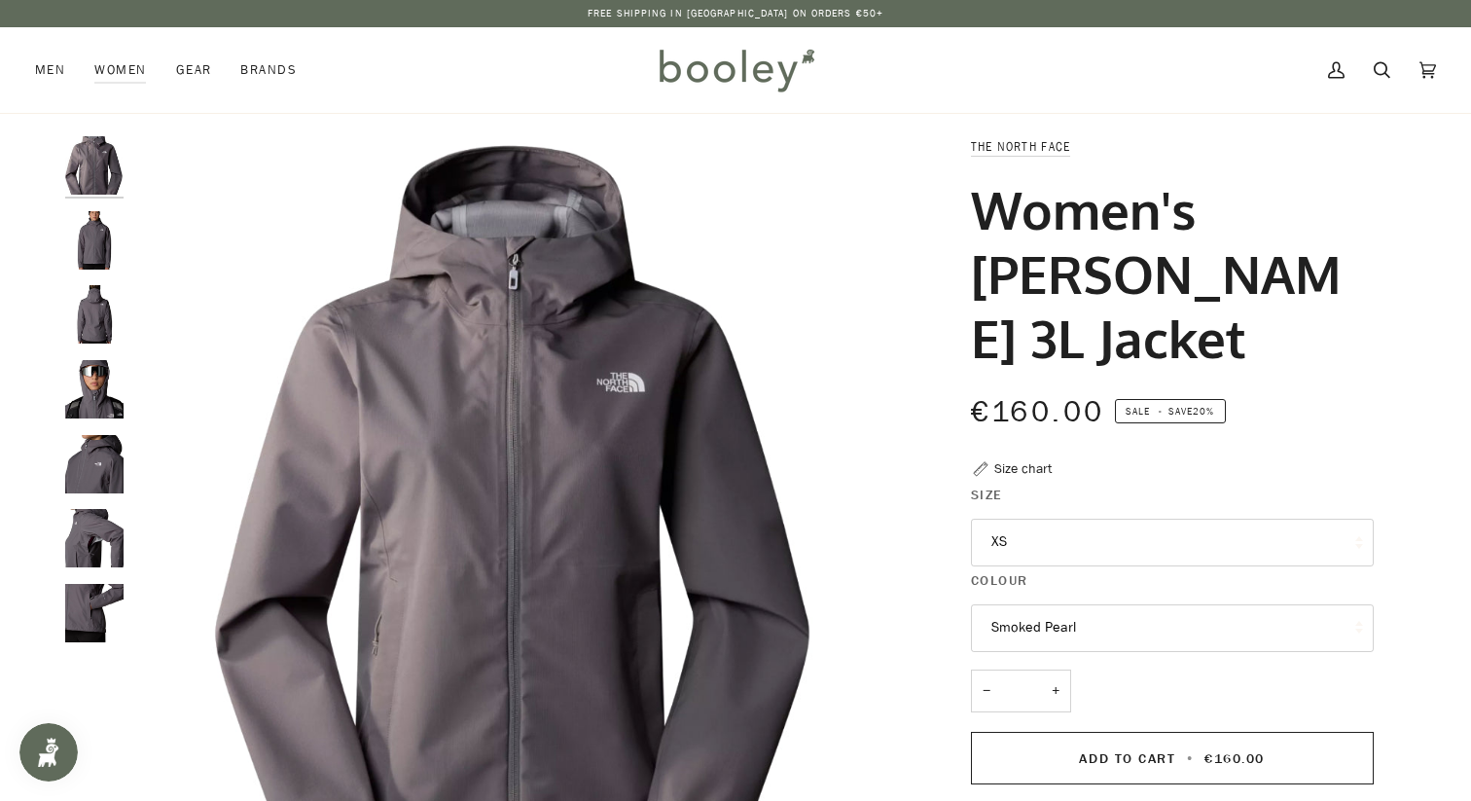
drag, startPoint x: 973, startPoint y: 202, endPoint x: 1125, endPoint y: 321, distance: 193.4
click at [1125, 321] on h1 "Women's [PERSON_NAME] 3L Jacket" at bounding box center [1165, 273] width 388 height 193
copy h1 "Women's [PERSON_NAME] 3L Jacket"
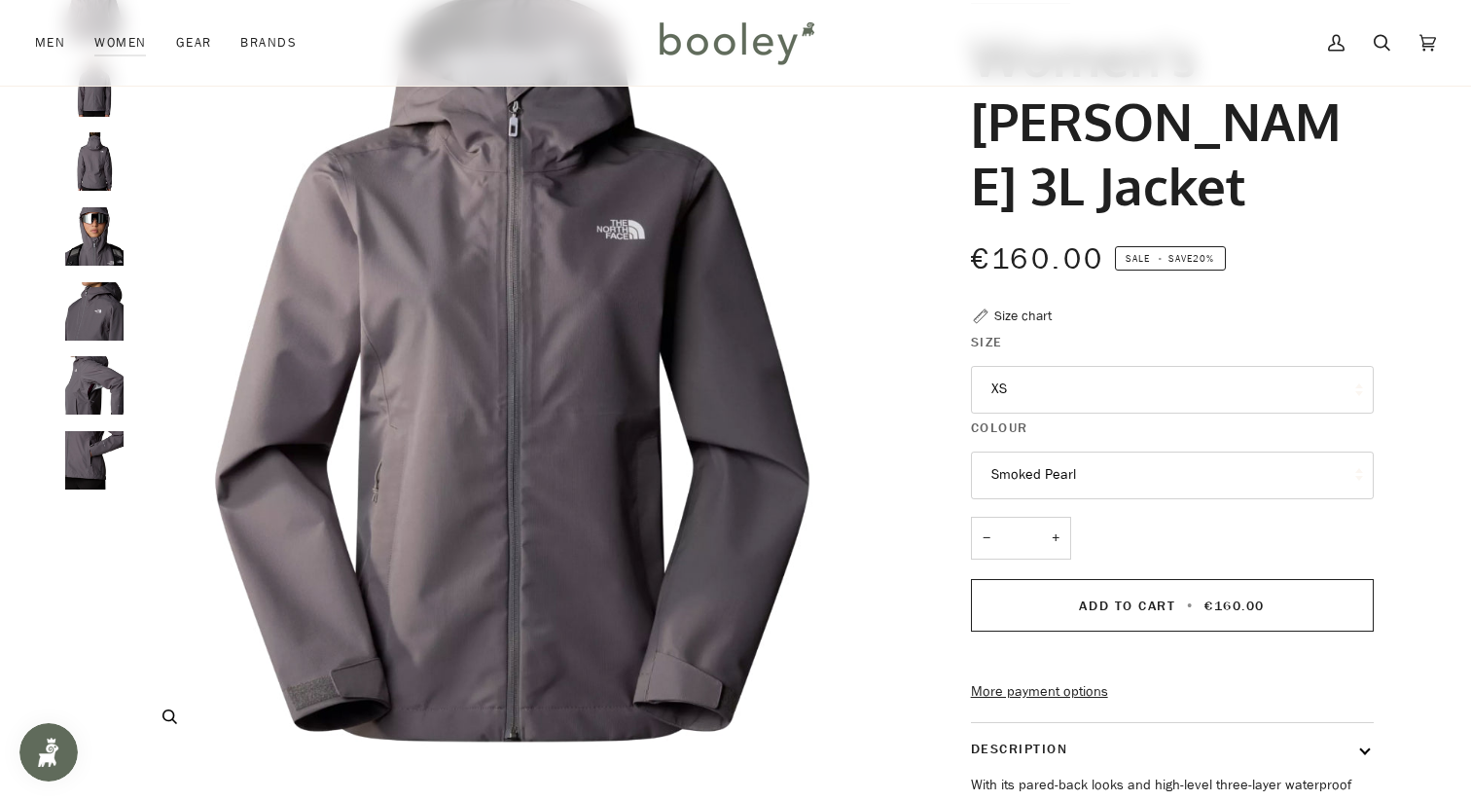
scroll to position [173, 0]
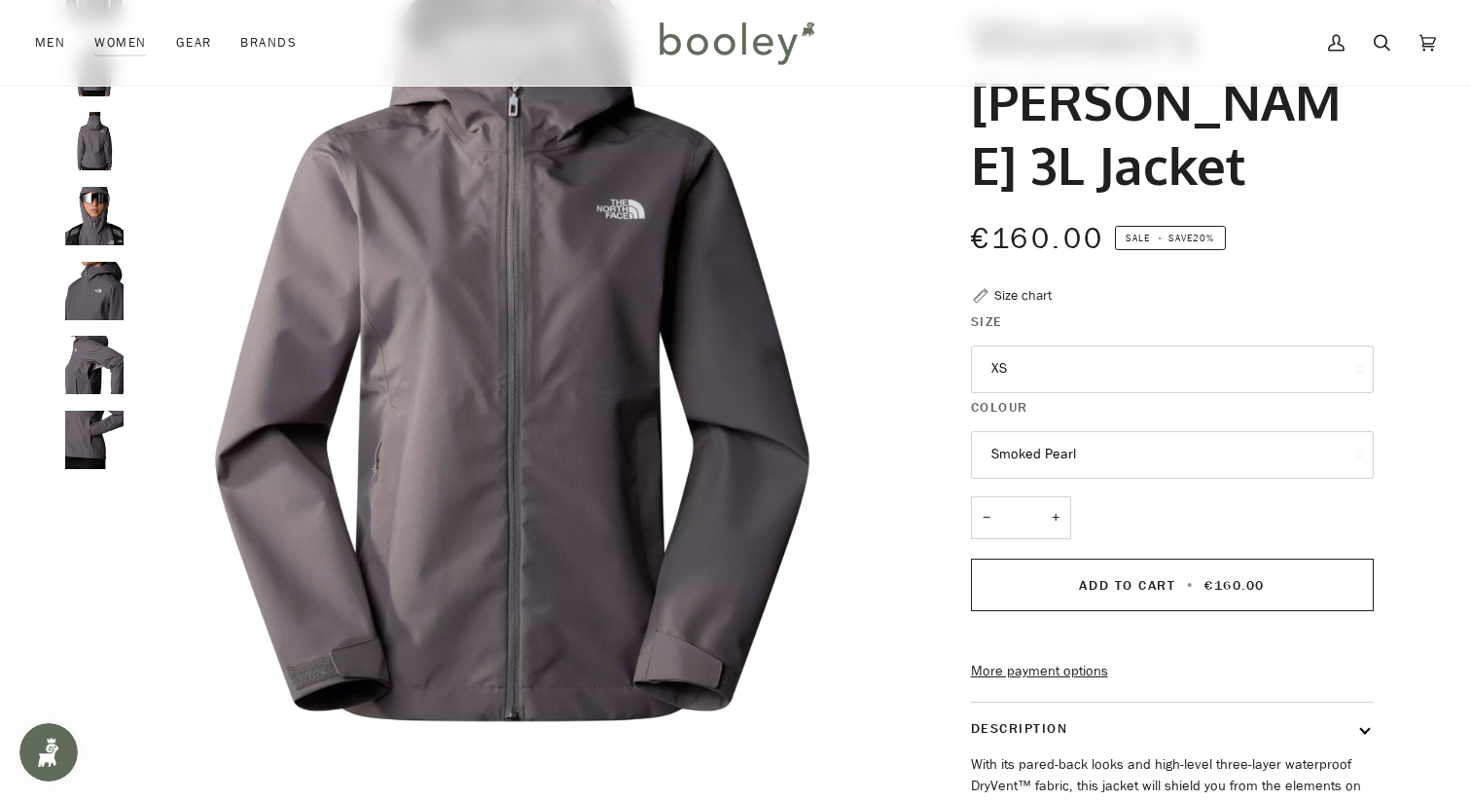
click at [91, 146] on img "The North Face Women's Whiton 3L Jacket - Booley Galway" at bounding box center [94, 141] width 58 height 58
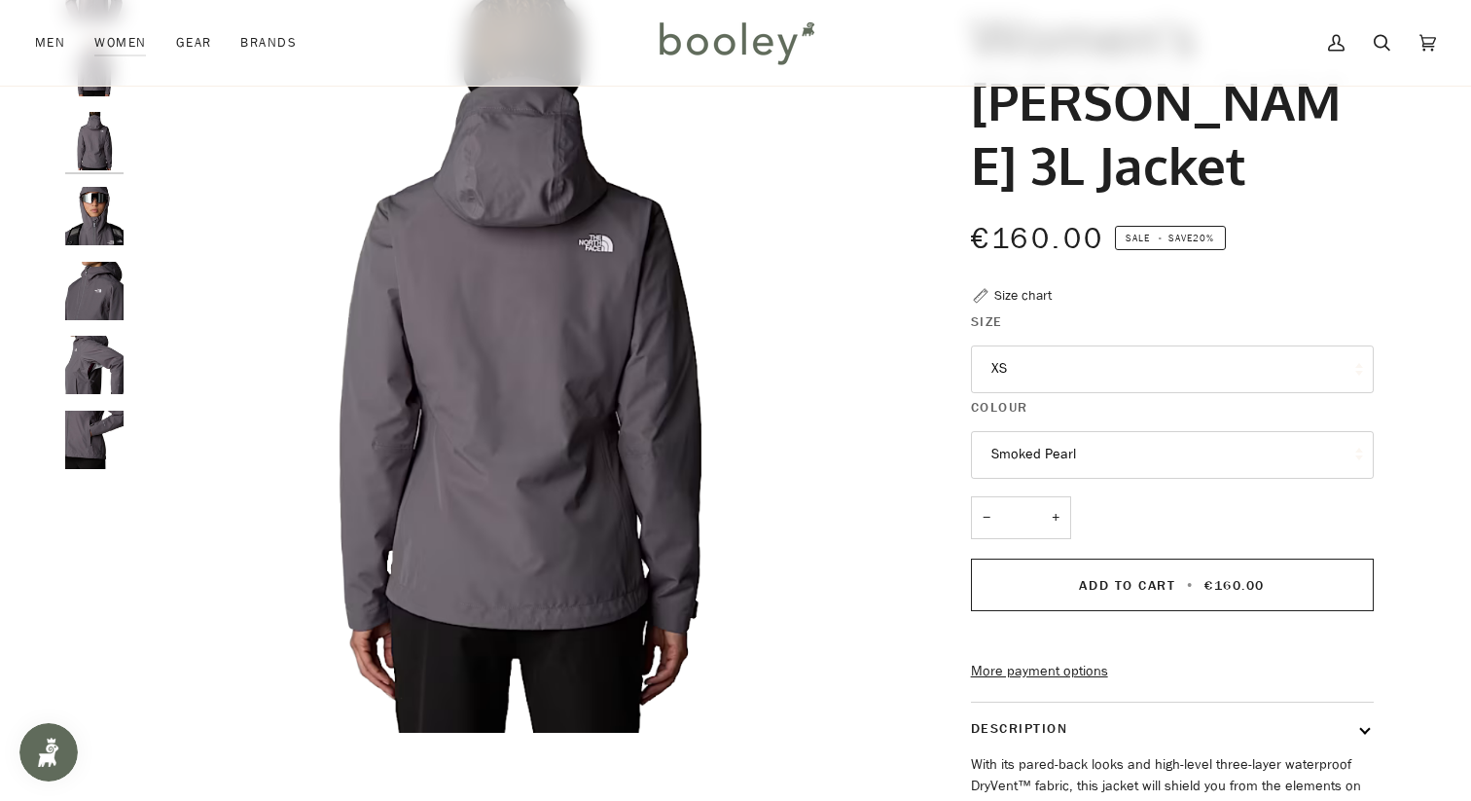
click at [96, 191] on img "The North Face Women's Whiton 3L Jacket - Booley Galway" at bounding box center [94, 216] width 58 height 58
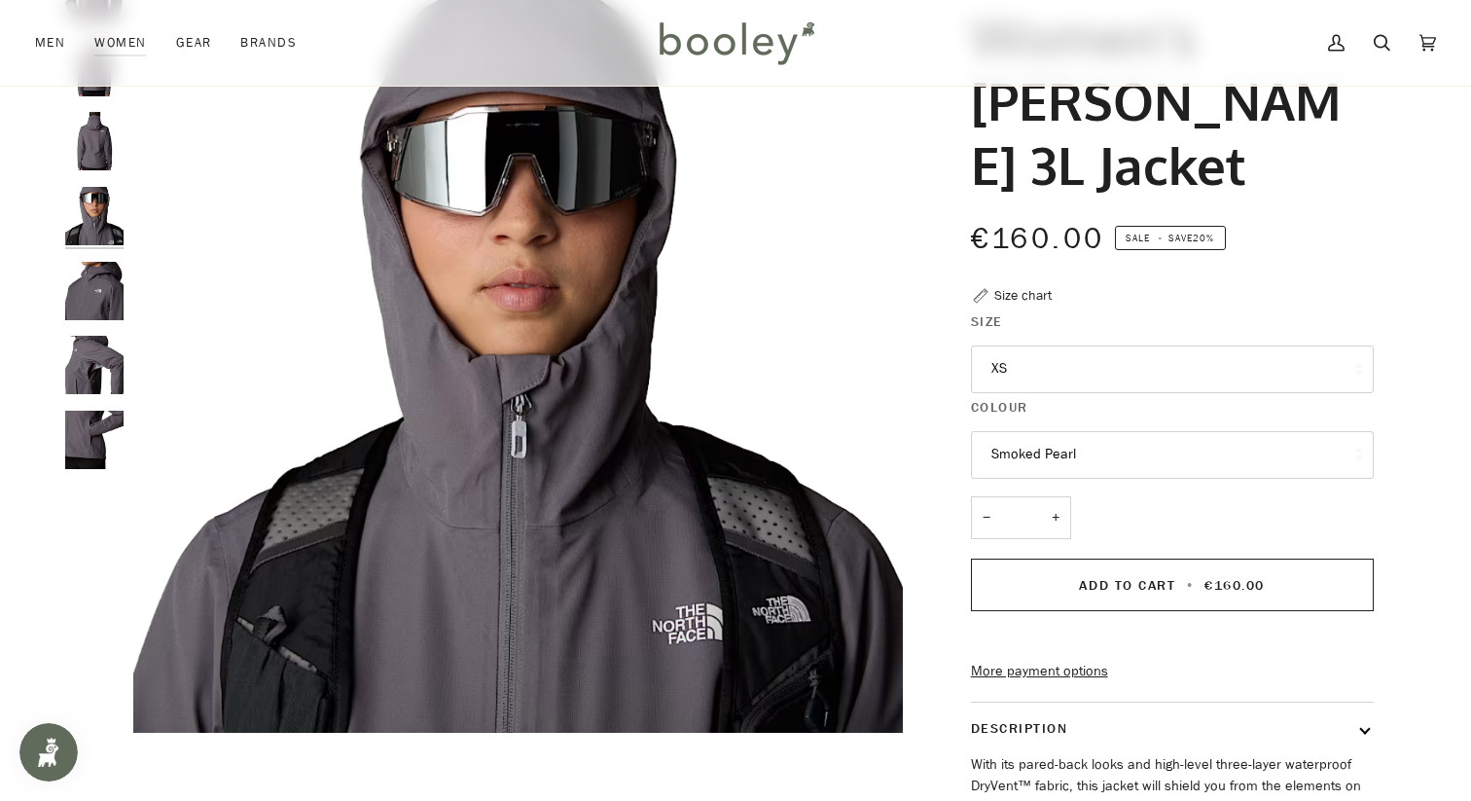
click at [96, 280] on img "The North Face Women's Whiton 3L Jacket - Booley Galway" at bounding box center [94, 291] width 58 height 58
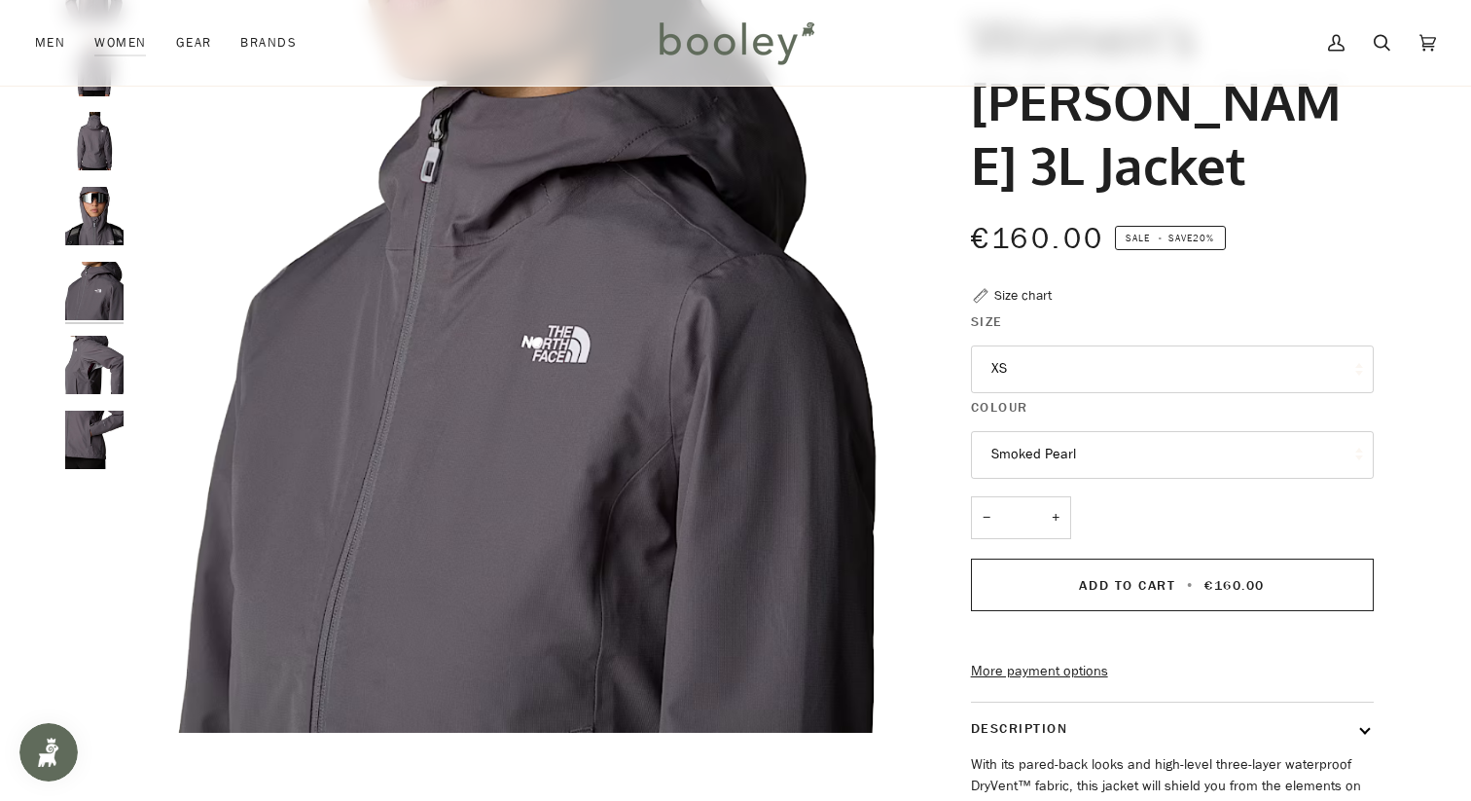
click at [103, 353] on img "The North Face Women's Whiton 3L Jacket - Booley Galway" at bounding box center [94, 365] width 58 height 58
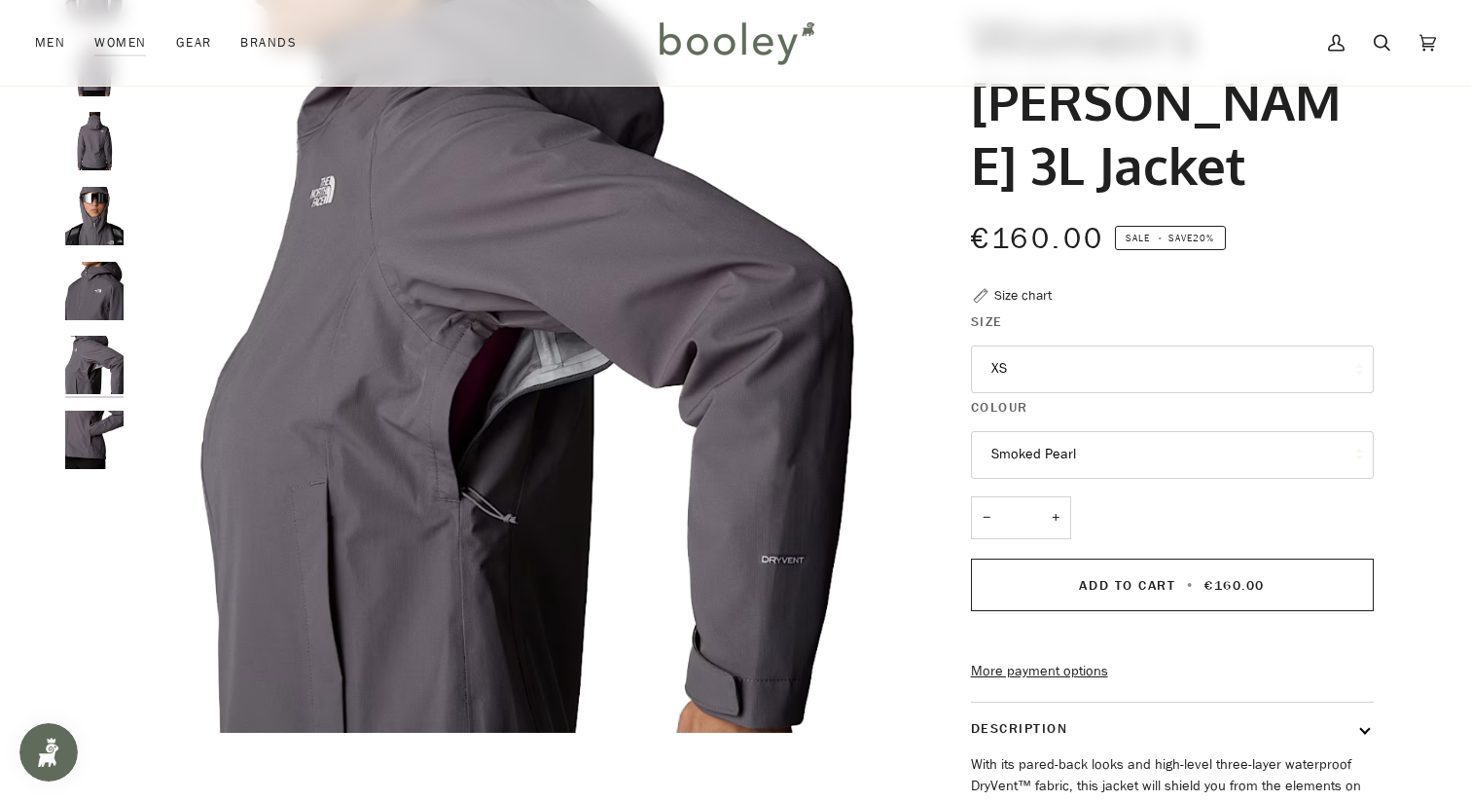
click at [103, 386] on img "The North Face Women's Whiton 3L Jacket - Booley Galway" at bounding box center [94, 365] width 58 height 58
click at [89, 428] on img "The North Face Women's Whiton 3L Jacket - Booley Galway" at bounding box center [94, 439] width 58 height 58
